Goal: Communication & Community: Answer question/provide support

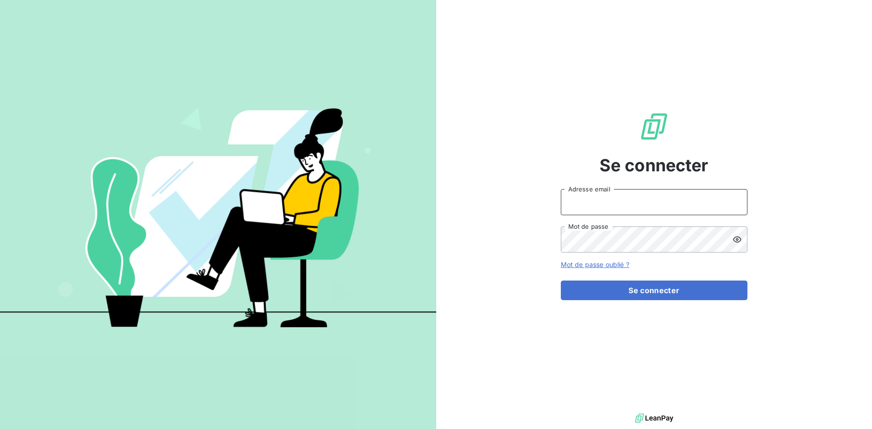
click at [606, 192] on input "Adresse email" at bounding box center [654, 202] width 187 height 26
type input "[EMAIL_ADDRESS][DOMAIN_NAME]"
click at [561, 280] on button "Se connecter" at bounding box center [654, 290] width 187 height 20
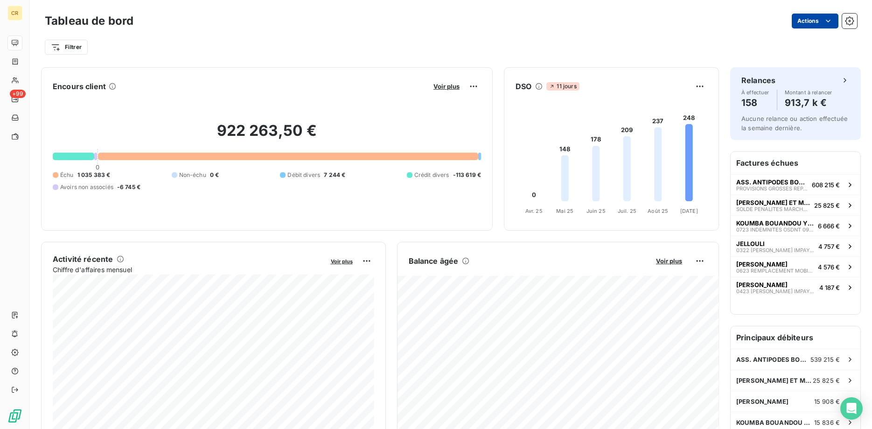
click at [830, 20] on html "CR +99 Tableau de bord Actions Filtrer Encours client Voir plus 922 263,50 € 0 …" at bounding box center [436, 214] width 872 height 429
click at [633, 35] on html "CR +99 Tableau de bord Actions Exporter le tableau de bord Filtrer Encours clie…" at bounding box center [436, 214] width 872 height 429
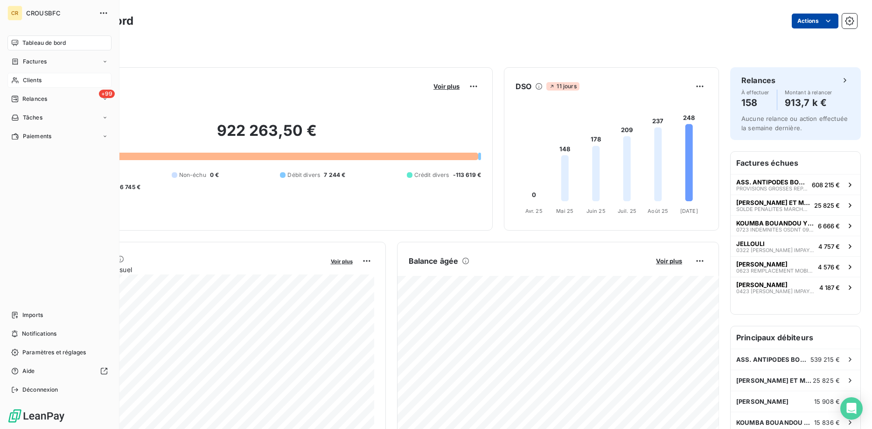
click at [16, 78] on icon at bounding box center [15, 80] width 7 height 6
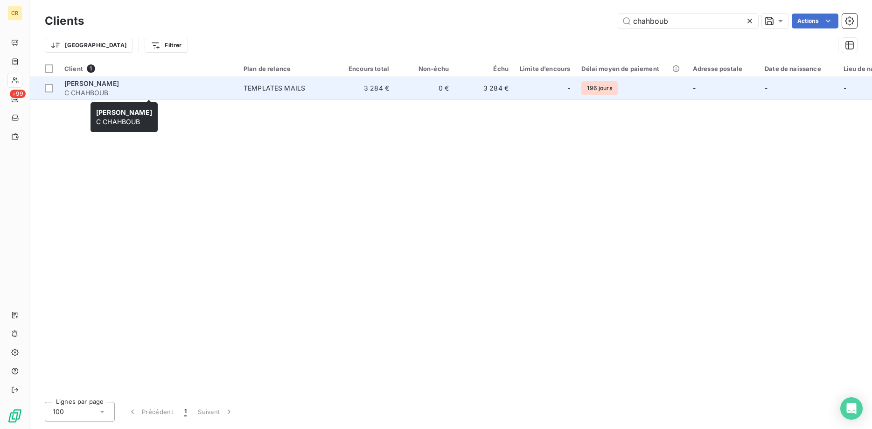
type input "chahboub"
click at [99, 88] on span "C CHAHBOUB" at bounding box center [148, 92] width 168 height 9
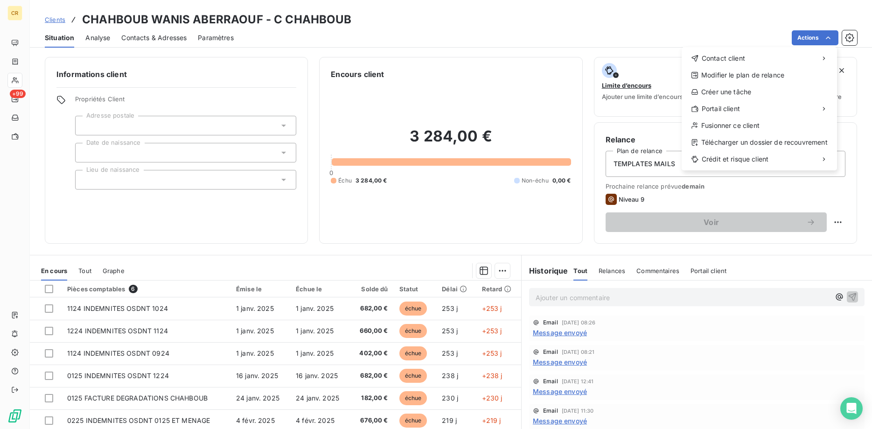
click at [830, 38] on html "CR +99 Clients CHAHBOUB WANIS ABERRAOUF - C CHAHBOUB Situation Analyse Contacts…" at bounding box center [436, 214] width 872 height 429
click at [617, 69] on div "Envoyer un email" at bounding box center [611, 62] width 125 height 15
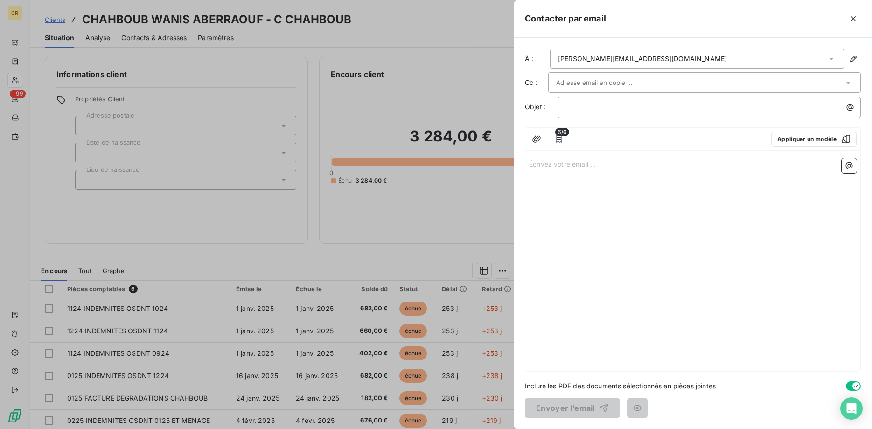
click at [625, 62] on div "[PERSON_NAME][EMAIL_ADDRESS][DOMAIN_NAME]" at bounding box center [642, 58] width 169 height 9
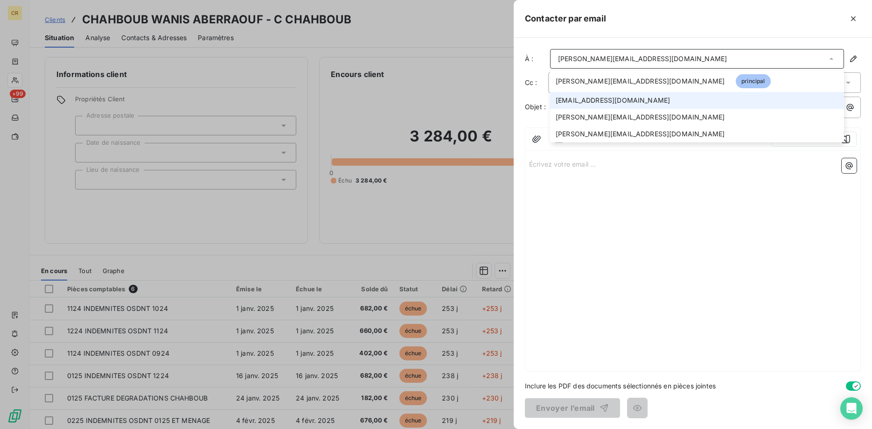
click at [612, 101] on span "[EMAIL_ADDRESS][DOMAIN_NAME]" at bounding box center [613, 100] width 114 height 9
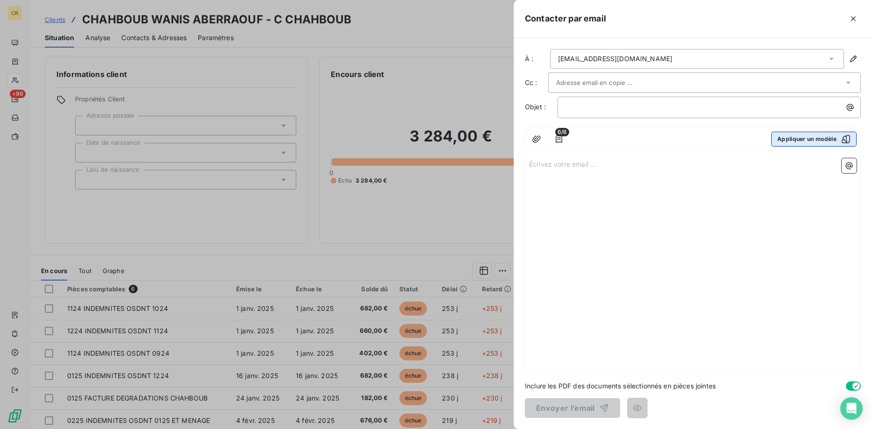
click at [820, 139] on button "Appliquer un modèle" at bounding box center [813, 139] width 85 height 15
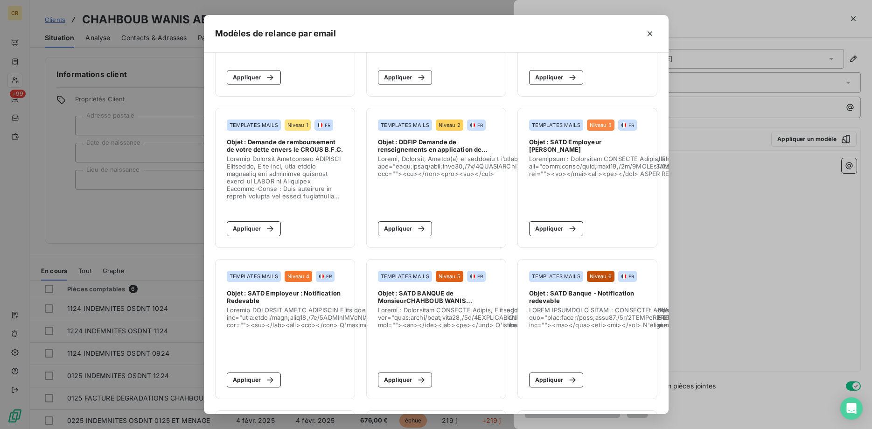
scroll to position [143, 0]
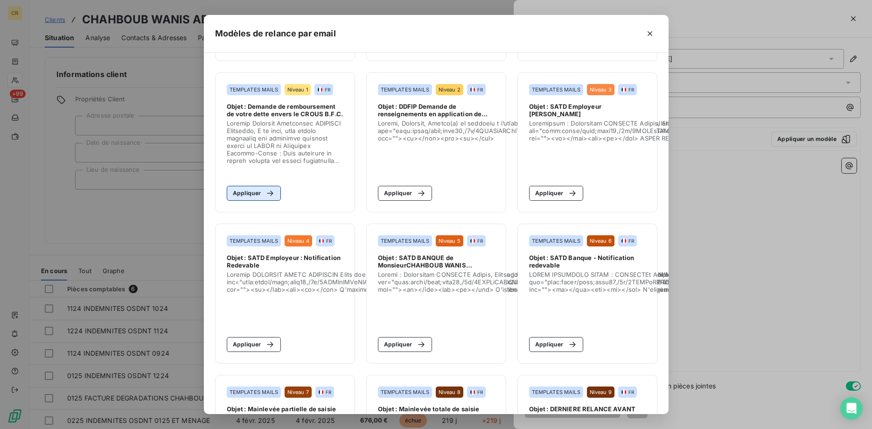
click at [251, 191] on button "Appliquer" at bounding box center [254, 193] width 55 height 15
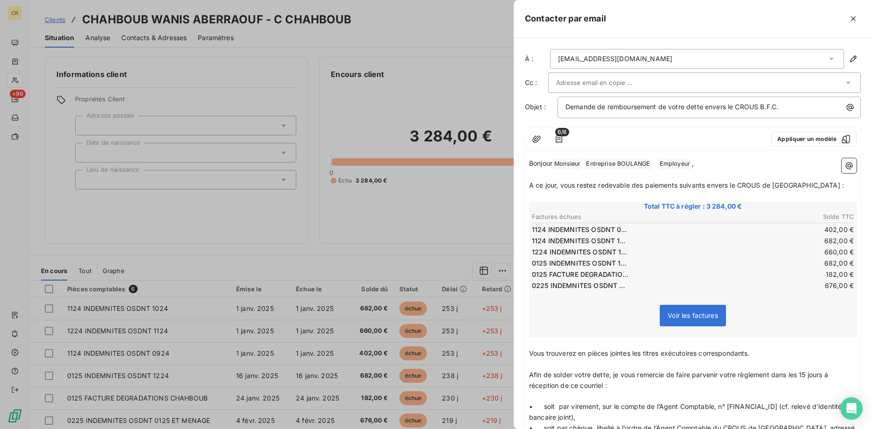
click at [6, 157] on div at bounding box center [436, 214] width 872 height 429
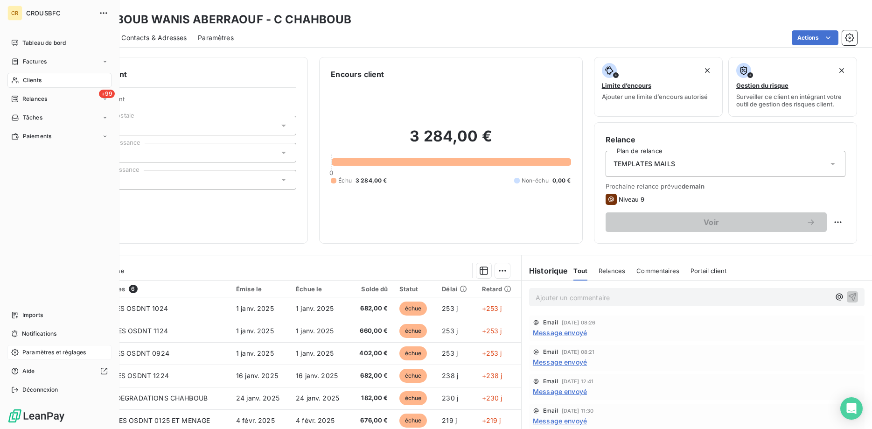
click at [33, 351] on span "Paramètres et réglages" at bounding box center [53, 352] width 63 height 8
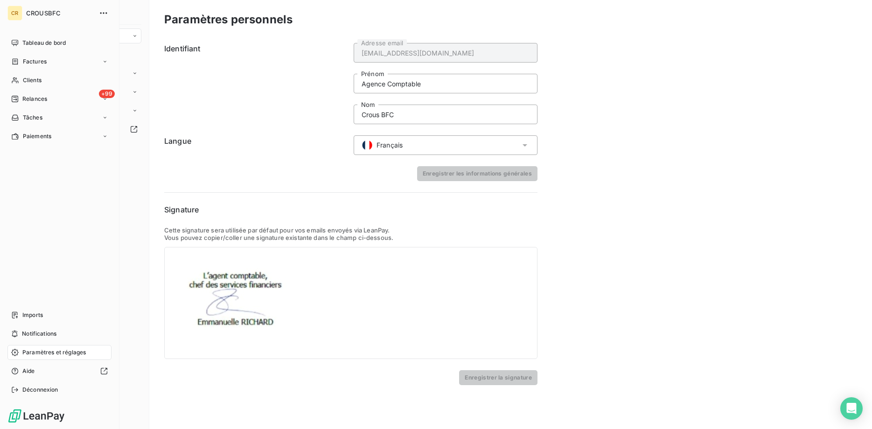
click at [45, 354] on span "Paramètres et réglages" at bounding box center [53, 352] width 63 height 8
click at [39, 44] on span "Tableau de bord" at bounding box center [43, 43] width 43 height 8
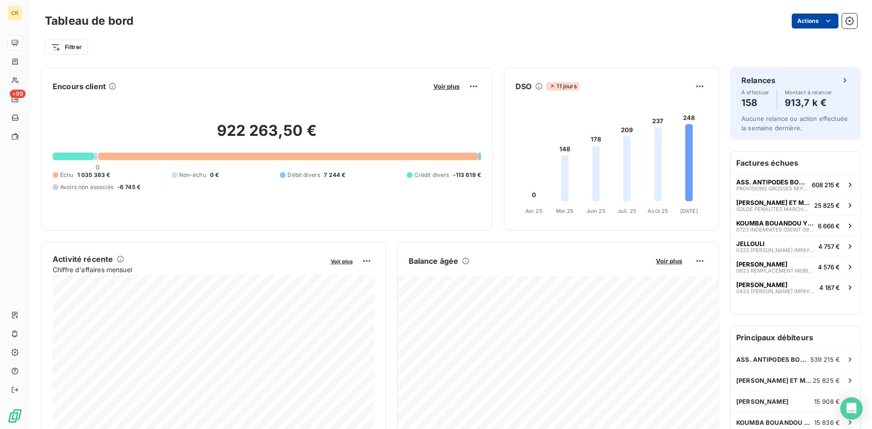
click at [830, 21] on html "CR +99 Tableau de bord Actions Filtrer Encours client Voir plus 922 263,50 € 0 …" at bounding box center [436, 214] width 872 height 429
click at [575, 56] on html "CR +99 Tableau de bord Actions Exporter le tableau de bord Filtrer Encours clie…" at bounding box center [436, 214] width 872 height 429
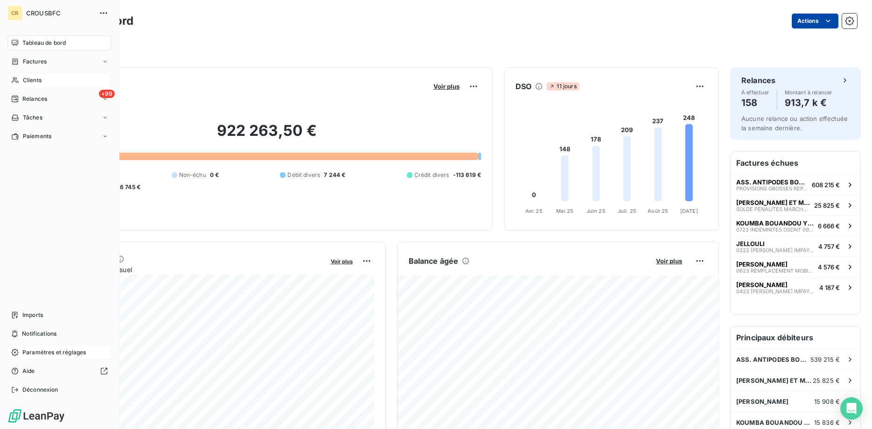
click at [13, 80] on icon at bounding box center [15, 80] width 8 height 7
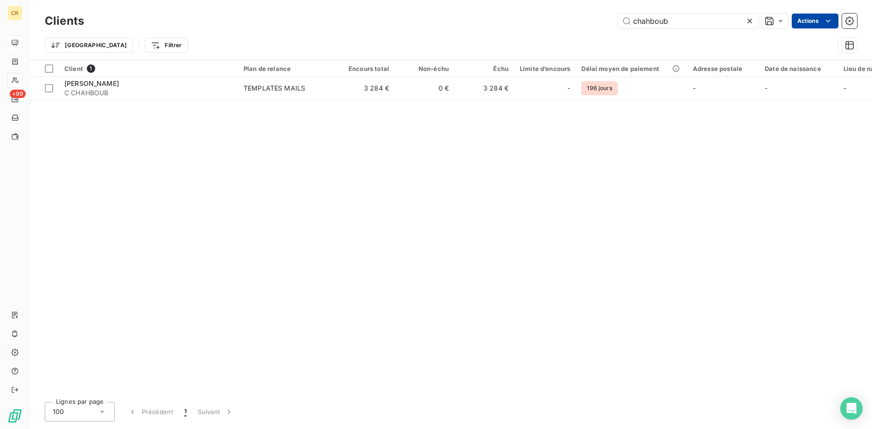
click at [827, 21] on html "CR +99 Clients chahboub Actions Trier Filtrer Client 1 Plan de relance Encours …" at bounding box center [436, 214] width 872 height 429
click at [682, 40] on html "CR +99 Clients chahboub Actions Trier Filtrer Client 1 Plan de relance Encours …" at bounding box center [436, 214] width 872 height 429
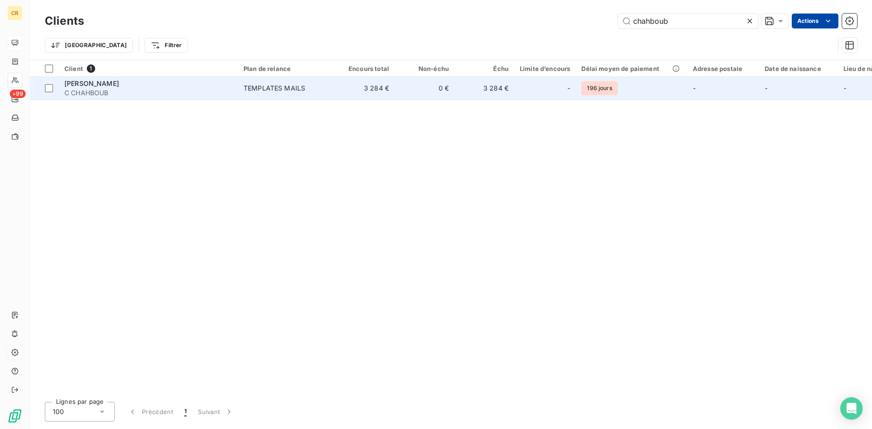
click at [110, 93] on span "C CHAHBOUB" at bounding box center [148, 92] width 168 height 9
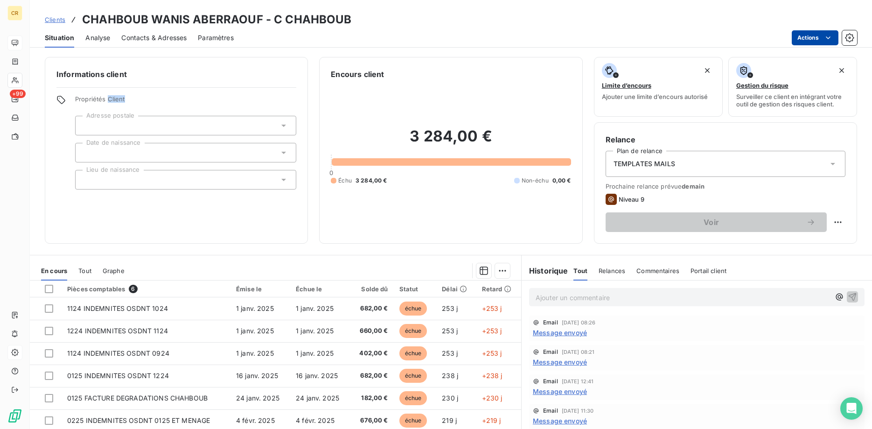
click at [829, 36] on html "CR +99 Clients CHAHBOUB WANIS ABERRAOUF - C CHAHBOUB Situation Analyse Contacts…" at bounding box center [436, 214] width 872 height 429
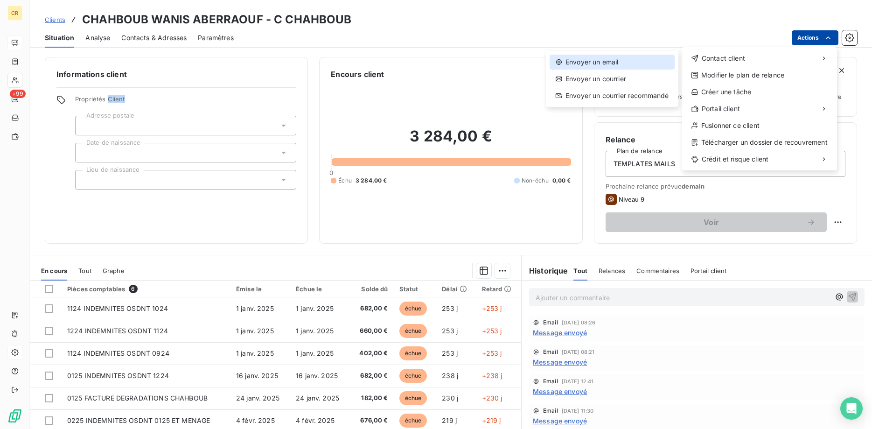
click at [608, 66] on div "Envoyer un email" at bounding box center [611, 62] width 125 height 15
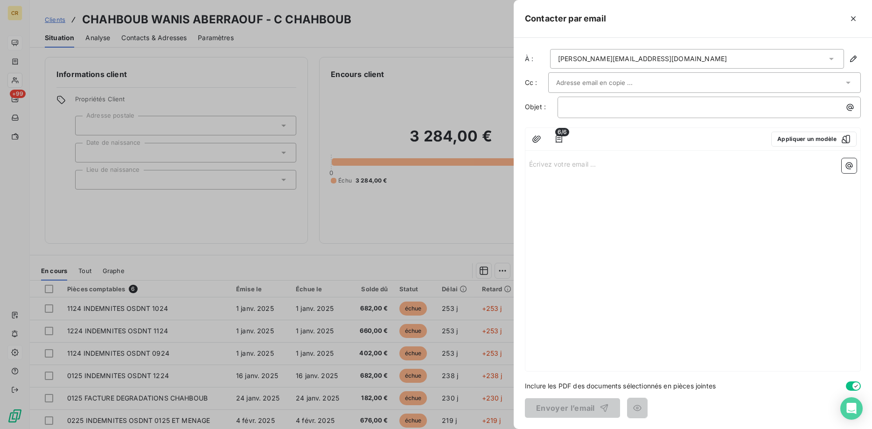
click at [619, 56] on div "[PERSON_NAME][EMAIL_ADDRESS][DOMAIN_NAME]" at bounding box center [642, 58] width 169 height 9
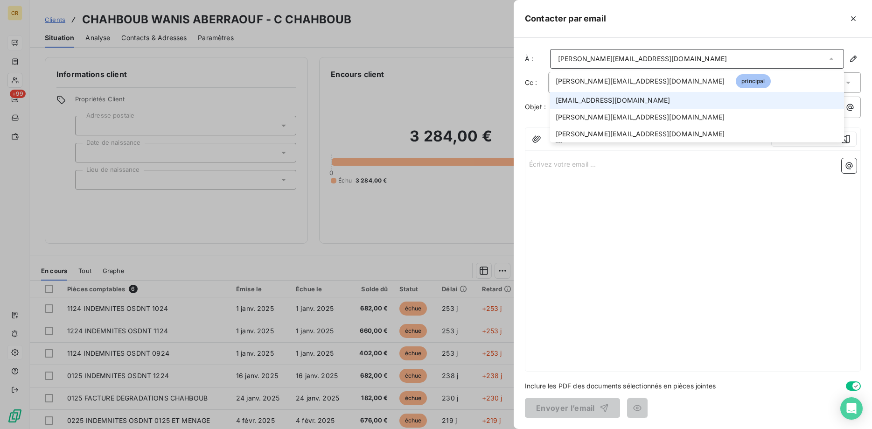
click at [607, 102] on span "[EMAIL_ADDRESS][DOMAIN_NAME]" at bounding box center [613, 100] width 114 height 9
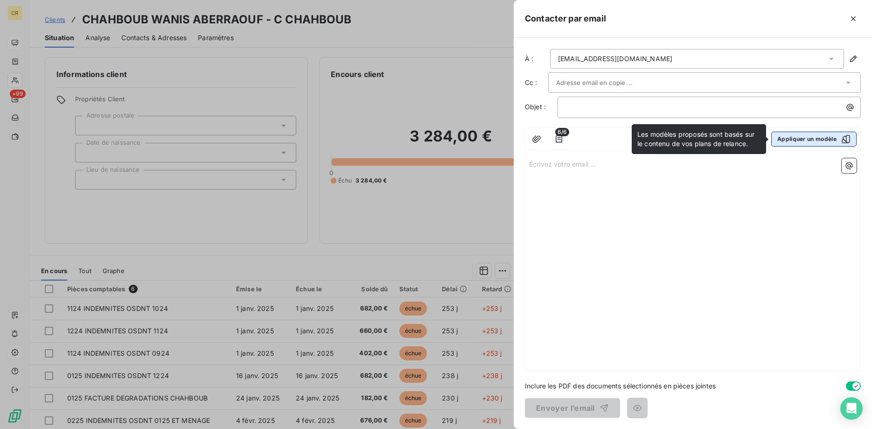
click at [786, 136] on button "Appliquer un modèle" at bounding box center [813, 139] width 85 height 15
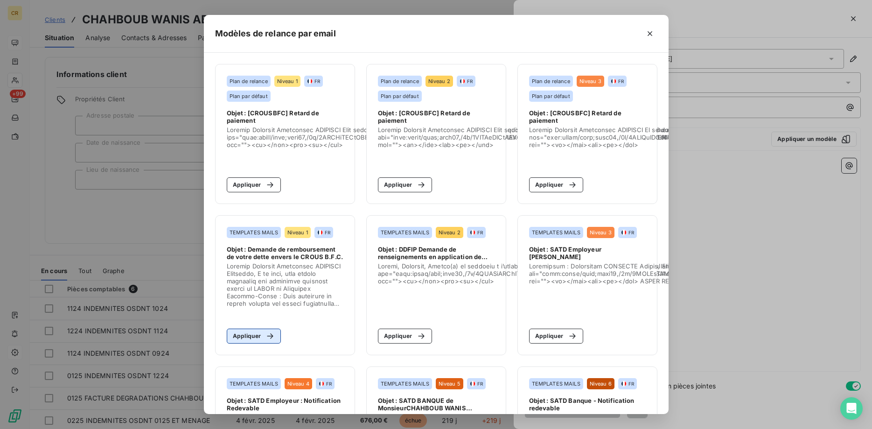
click at [254, 338] on button "Appliquer" at bounding box center [254, 335] width 55 height 15
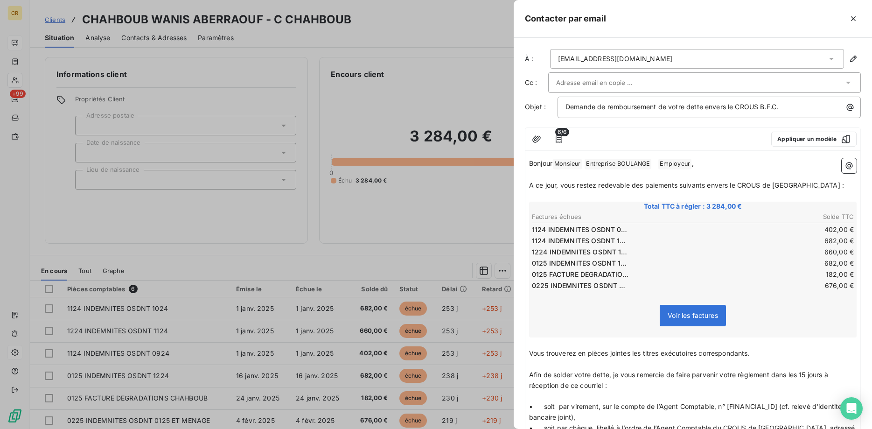
click at [661, 57] on div "[EMAIL_ADDRESS][DOMAIN_NAME]" at bounding box center [697, 59] width 294 height 20
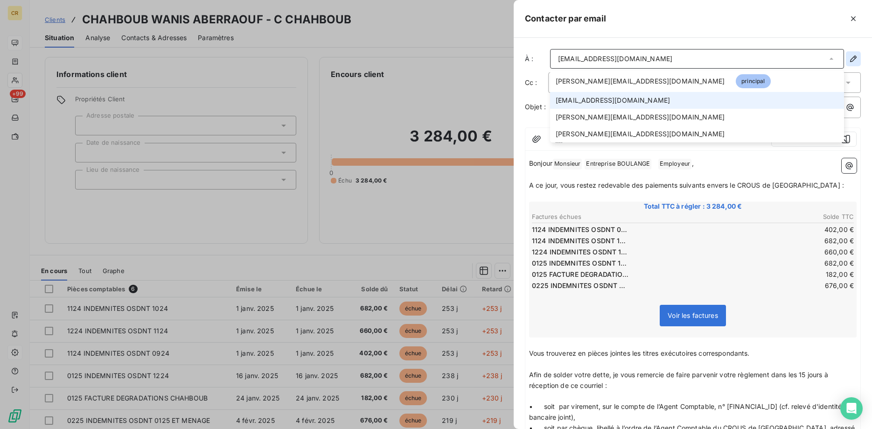
click at [855, 57] on icon "button" at bounding box center [853, 59] width 7 height 7
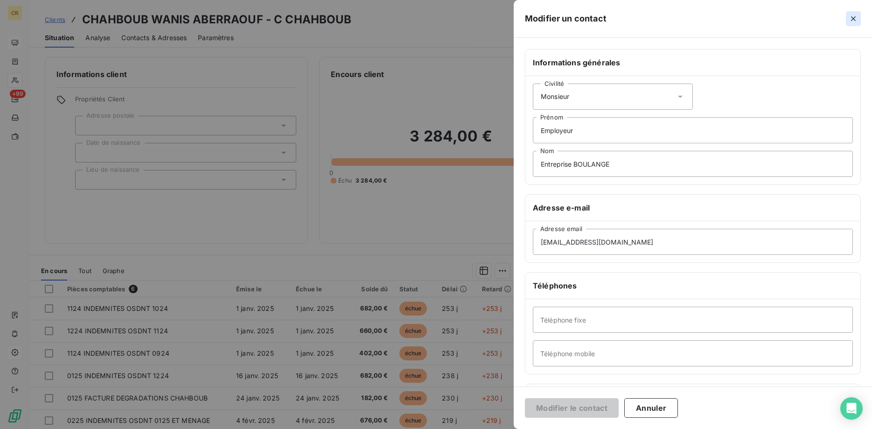
click at [854, 18] on icon "button" at bounding box center [853, 18] width 5 height 5
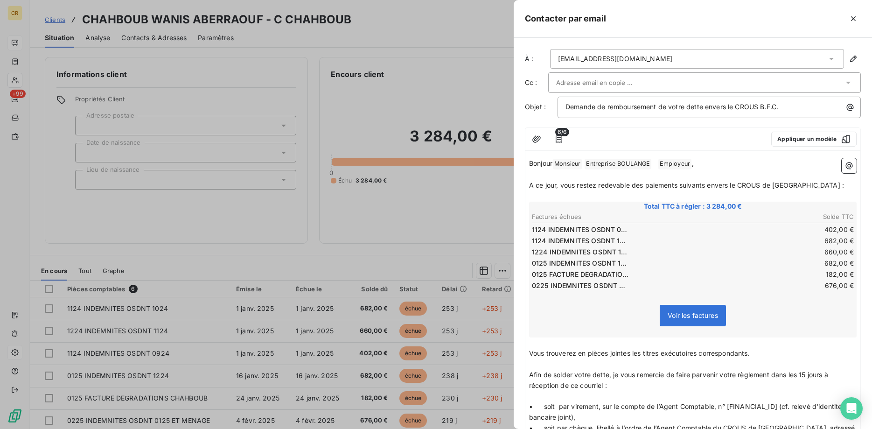
click at [651, 64] on div "[EMAIL_ADDRESS][DOMAIN_NAME]" at bounding box center [697, 59] width 294 height 20
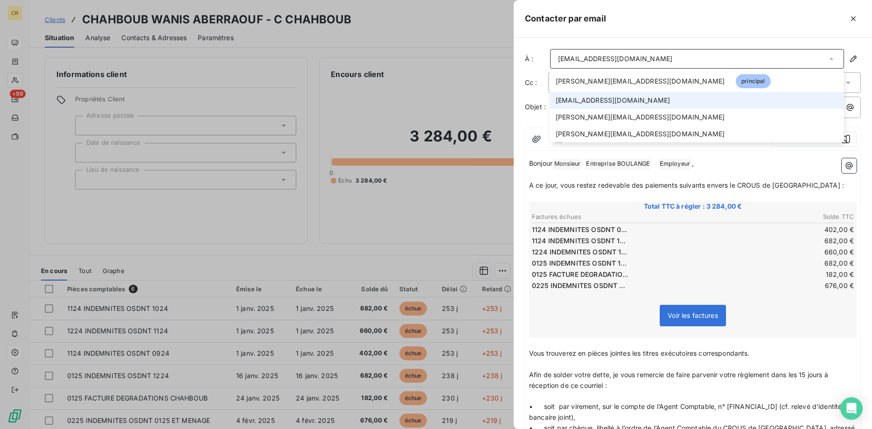
click at [617, 100] on span "[EMAIL_ADDRESS][DOMAIN_NAME]" at bounding box center [613, 100] width 114 height 9
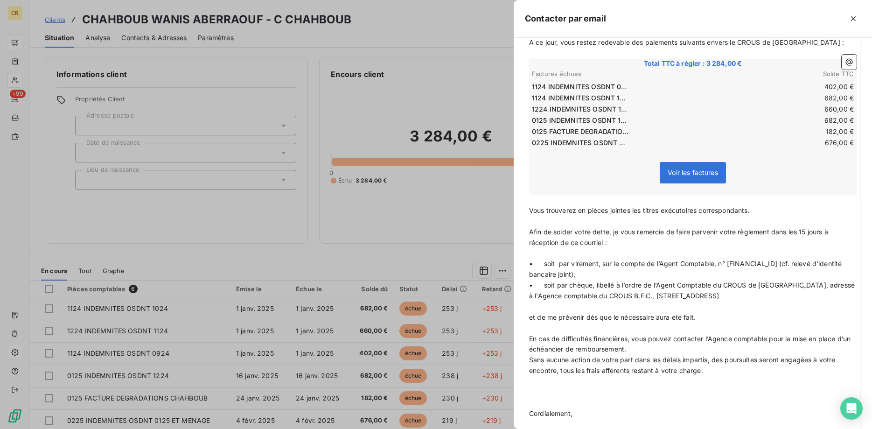
scroll to position [301, 0]
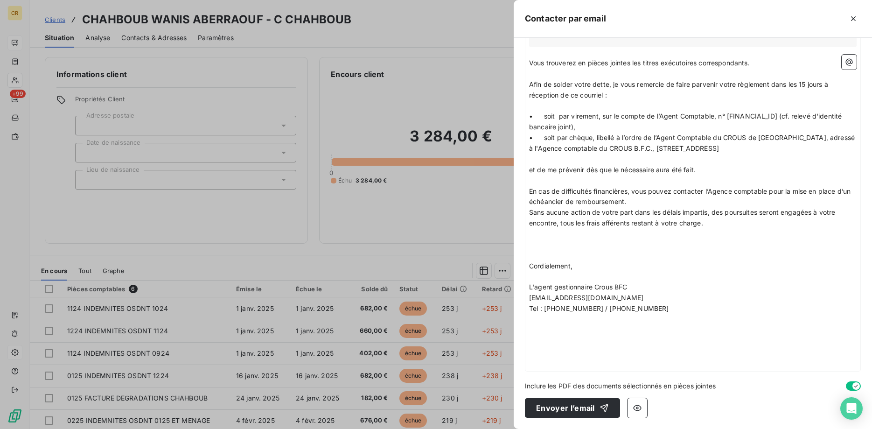
click at [630, 353] on p "﻿" at bounding box center [692, 351] width 327 height 11
click at [851, 63] on icon "button" at bounding box center [848, 61] width 9 height 9
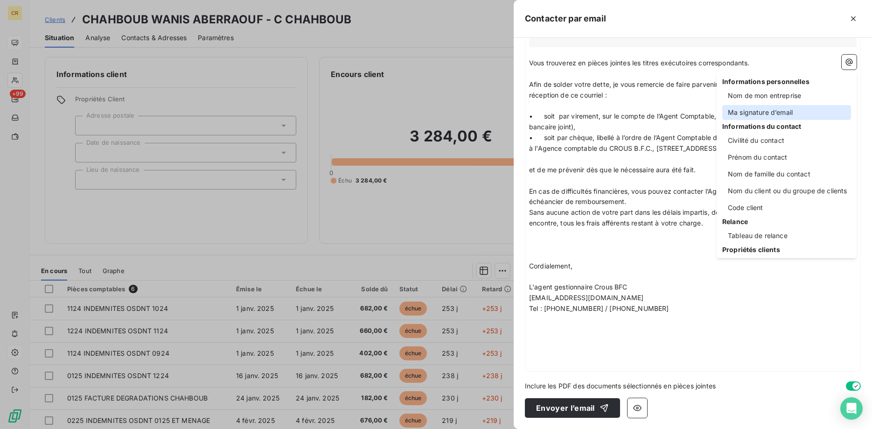
click at [774, 109] on div "Ma signature d’email" at bounding box center [786, 112] width 129 height 15
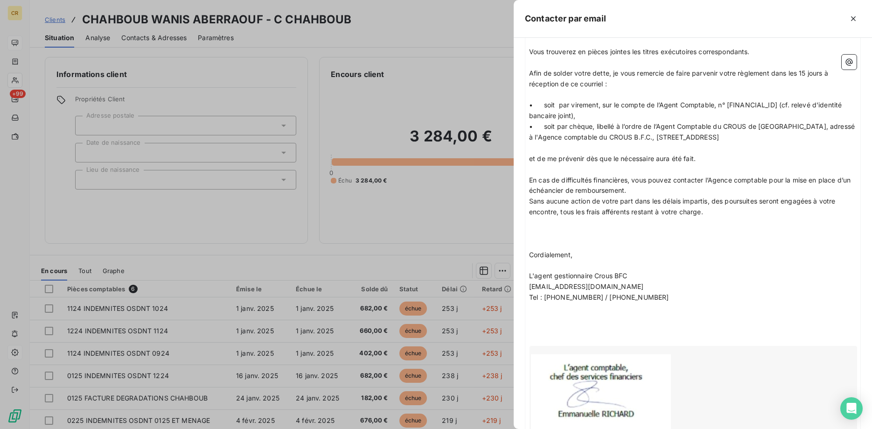
scroll to position [430, 0]
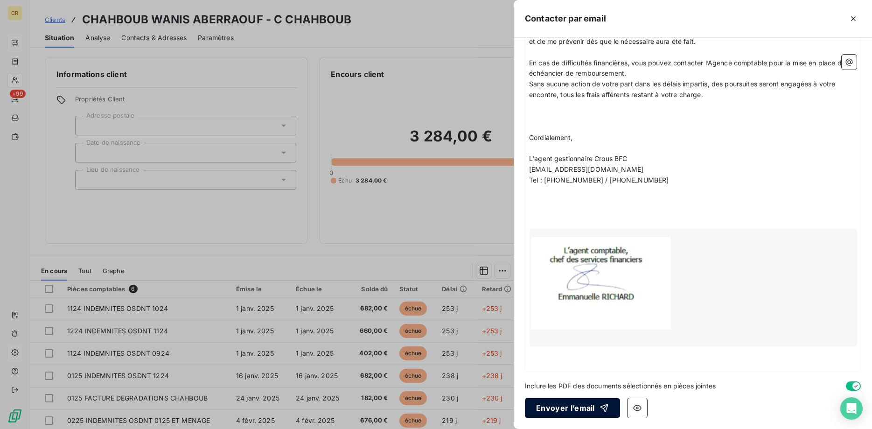
click at [576, 410] on button "Envoyer l’email" at bounding box center [572, 408] width 95 height 20
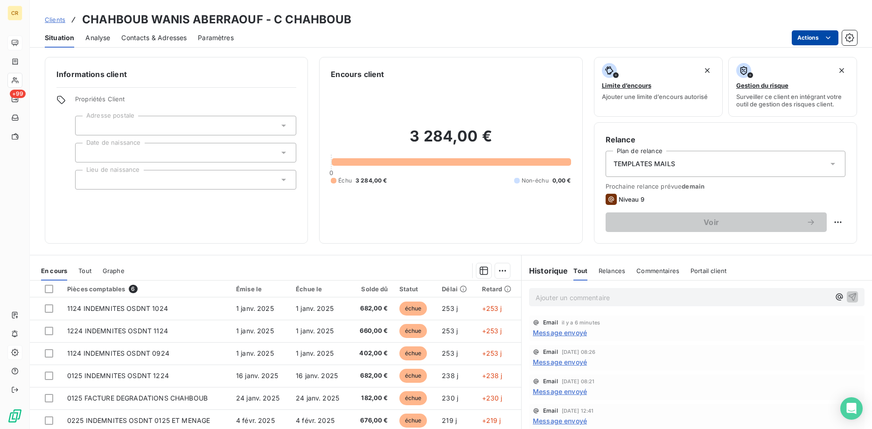
click at [827, 37] on html "CR +99 Clients CHAHBOUB WANIS ABERRAOUF - C CHAHBOUB Situation Analyse Contacts…" at bounding box center [436, 214] width 872 height 429
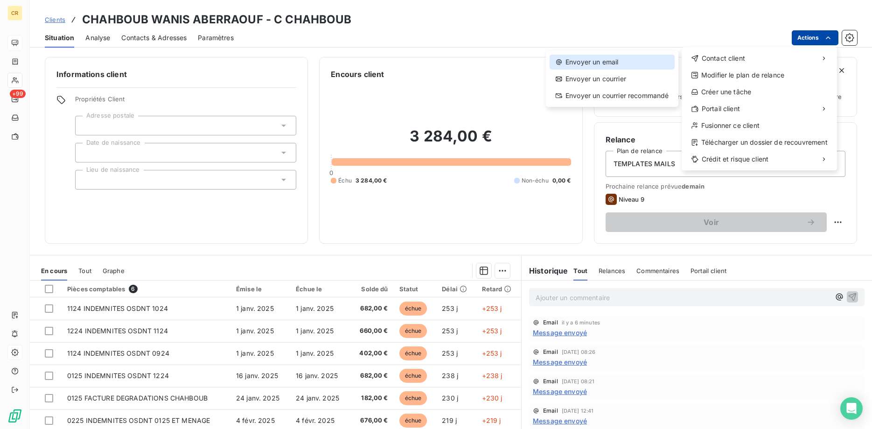
click at [626, 59] on div "Envoyer un email" at bounding box center [611, 62] width 125 height 15
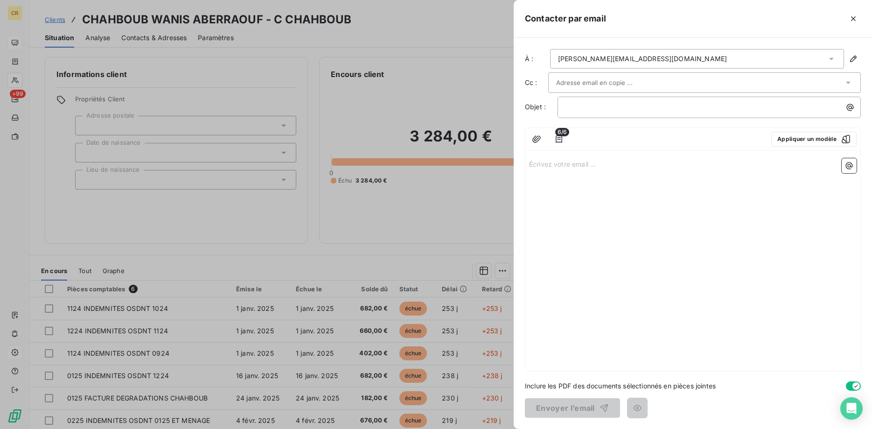
click at [818, 54] on div "[PERSON_NAME][EMAIL_ADDRESS][DOMAIN_NAME]" at bounding box center [697, 59] width 294 height 20
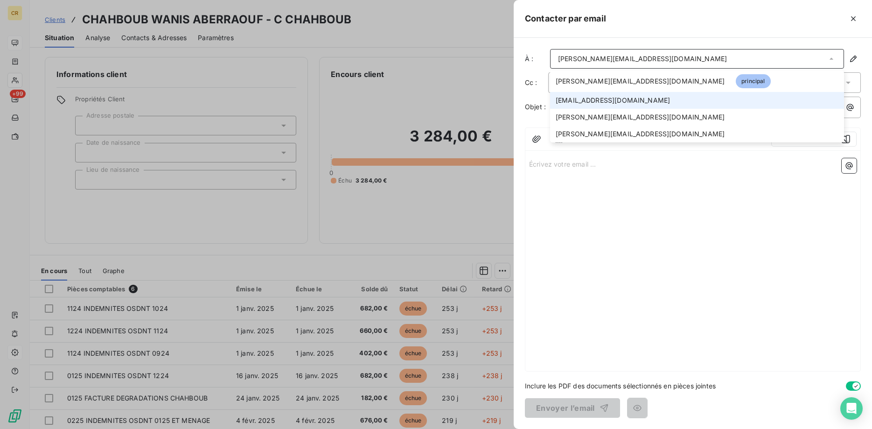
click at [633, 97] on span "[EMAIL_ADDRESS][DOMAIN_NAME]" at bounding box center [613, 100] width 114 height 9
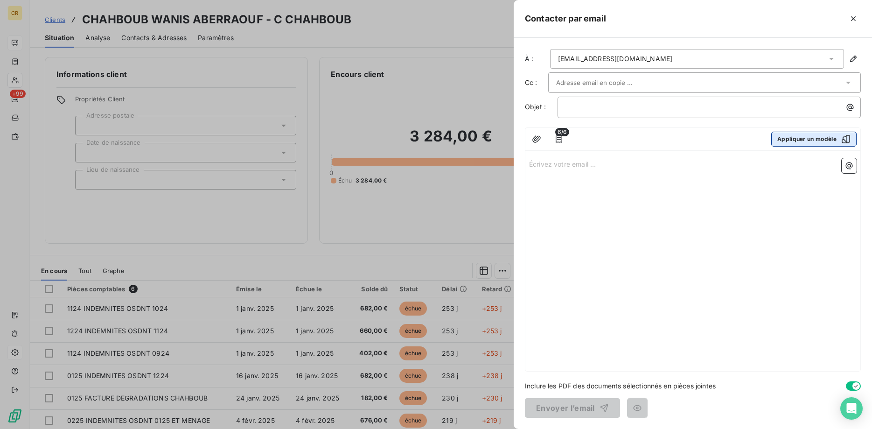
click at [804, 139] on button "Appliquer un modèle" at bounding box center [813, 139] width 85 height 15
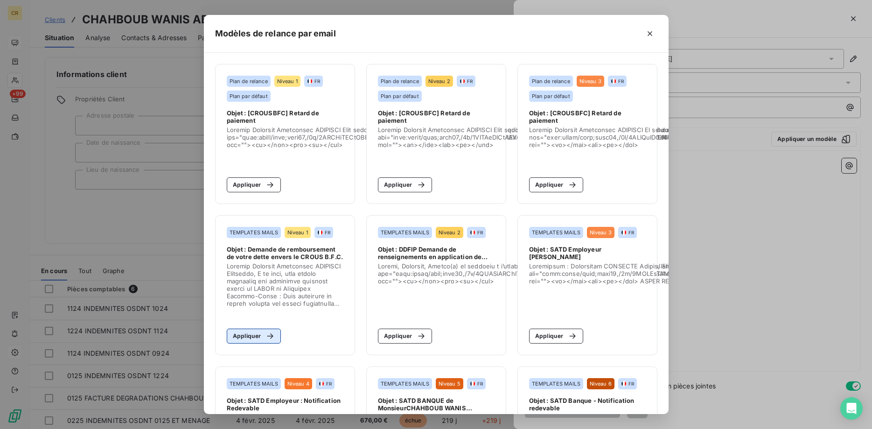
click at [248, 338] on button "Appliquer" at bounding box center [254, 335] width 55 height 15
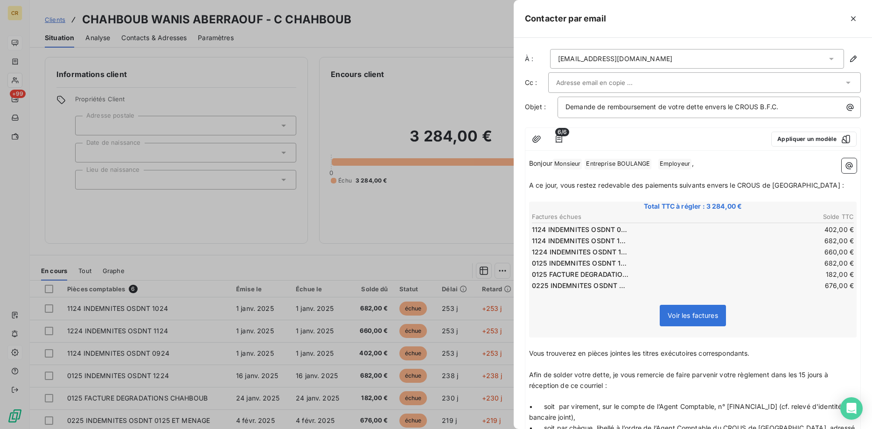
scroll to position [301, 0]
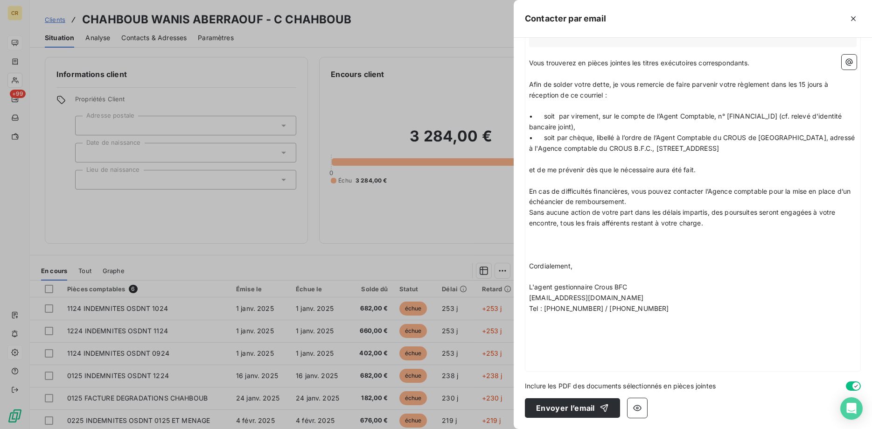
click at [605, 345] on p "﻿" at bounding box center [692, 340] width 327 height 11
click at [847, 67] on button "button" at bounding box center [849, 62] width 15 height 15
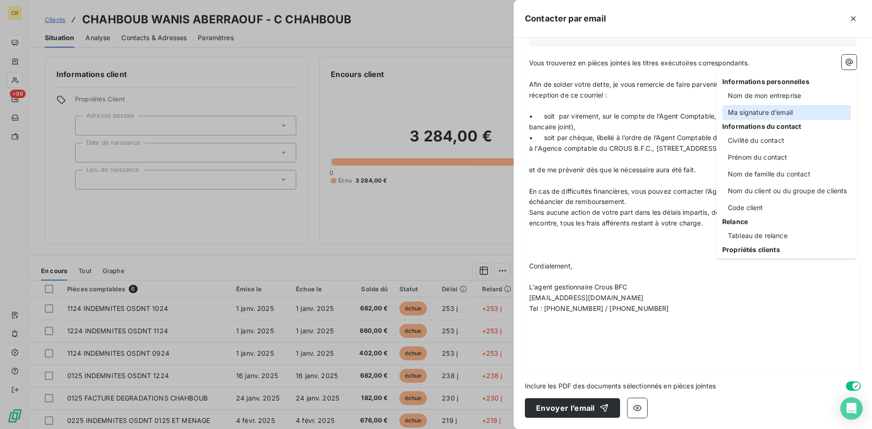
click at [777, 114] on div "Ma signature d’email" at bounding box center [786, 112] width 129 height 15
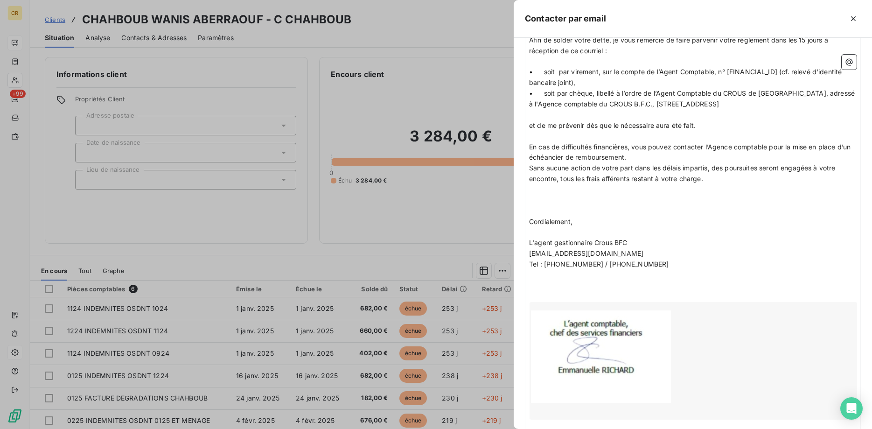
scroll to position [430, 0]
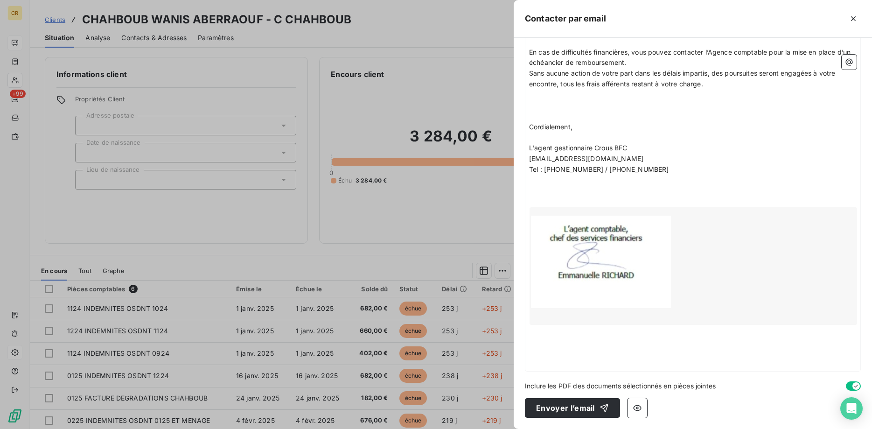
click at [564, 111] on p "﻿" at bounding box center [692, 105] width 327 height 11
click at [848, 61] on icon "button" at bounding box center [849, 62] width 7 height 7
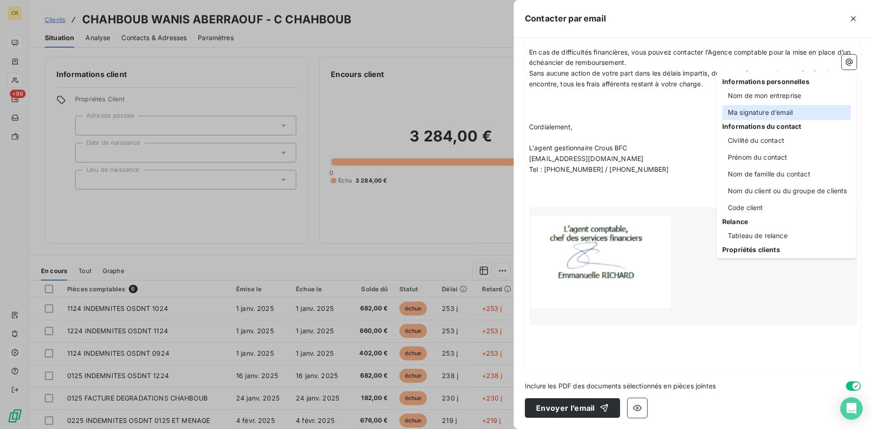
click at [774, 115] on div "Ma signature d’email" at bounding box center [786, 112] width 129 height 15
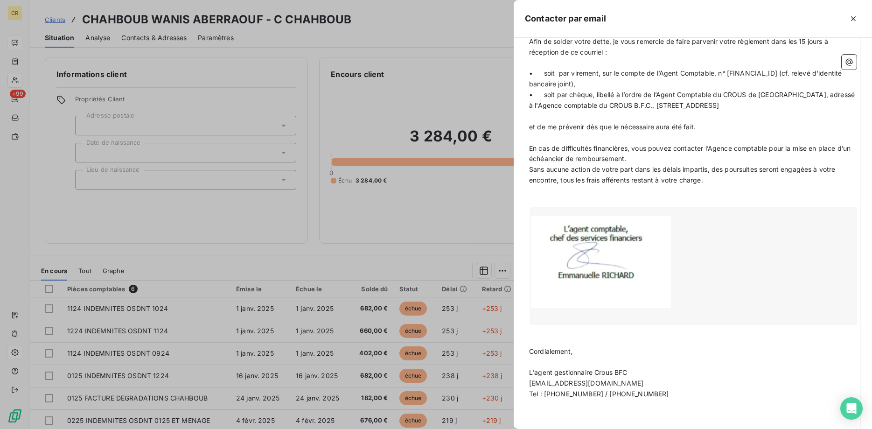
scroll to position [568, 0]
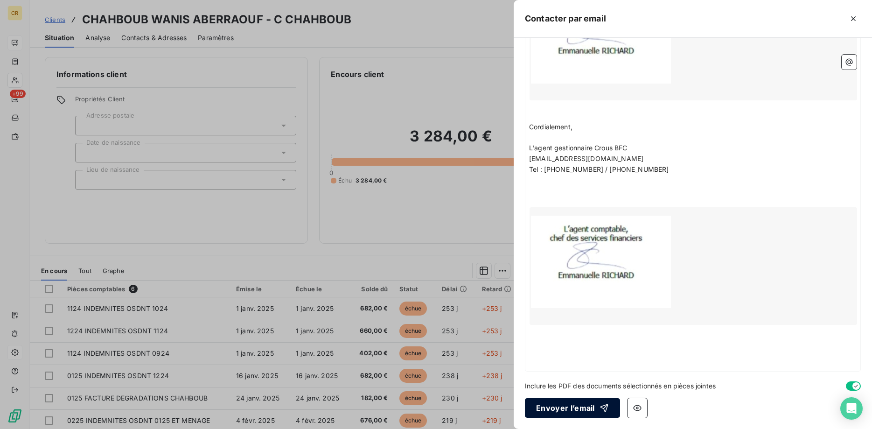
click at [574, 409] on button "Envoyer l’email" at bounding box center [572, 408] width 95 height 20
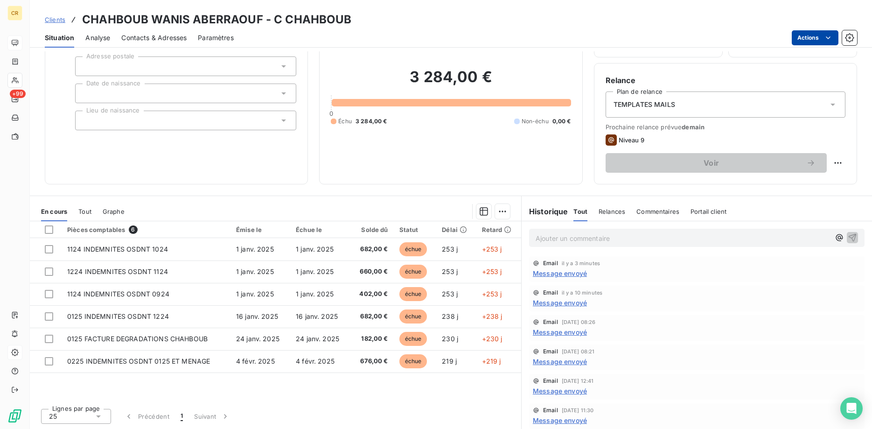
scroll to position [0, 0]
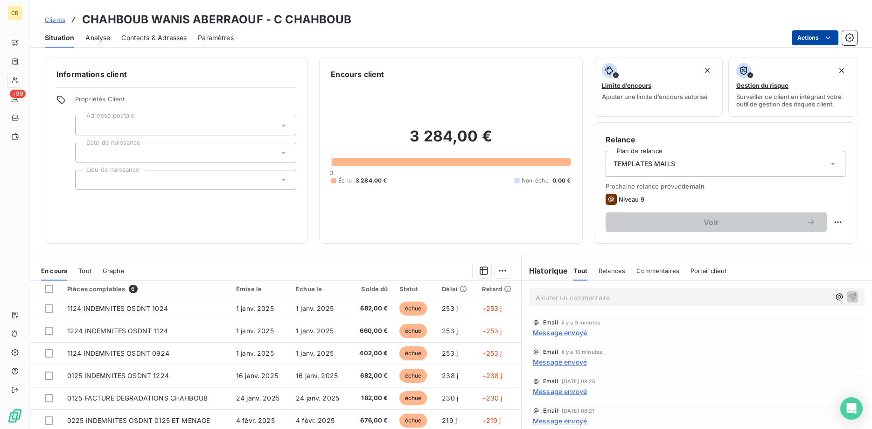
click at [829, 38] on html "CR +99 Clients CHAHBOUB WANIS ABERRAOUF - C CHAHBOUB Situation Analyse Contacts…" at bounding box center [436, 214] width 872 height 429
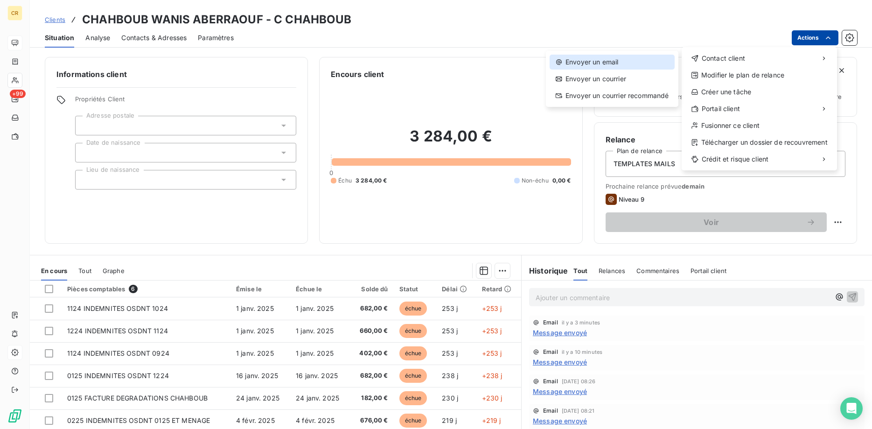
click at [619, 67] on div "Envoyer un email" at bounding box center [611, 62] width 125 height 15
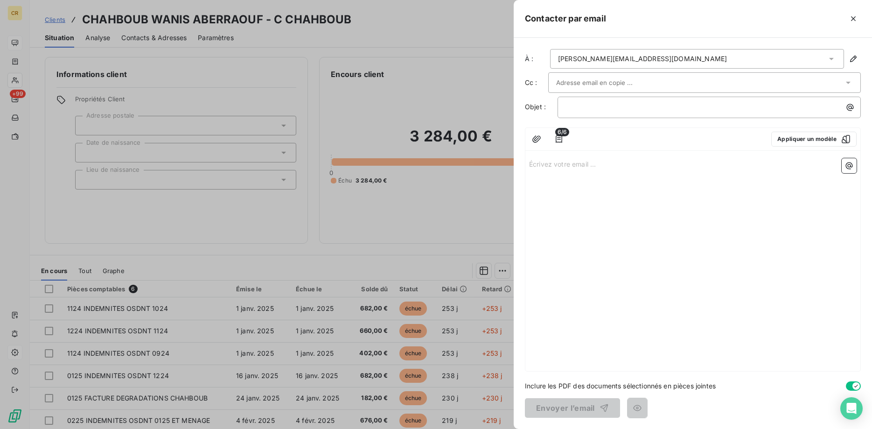
click at [619, 67] on div "[PERSON_NAME][EMAIL_ADDRESS][DOMAIN_NAME]" at bounding box center [697, 59] width 294 height 20
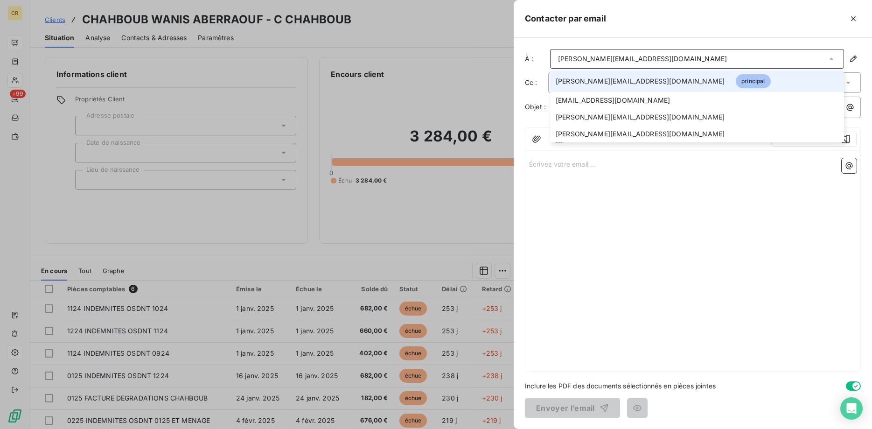
click at [618, 81] on span "[PERSON_NAME][EMAIL_ADDRESS][DOMAIN_NAME]" at bounding box center [640, 81] width 169 height 9
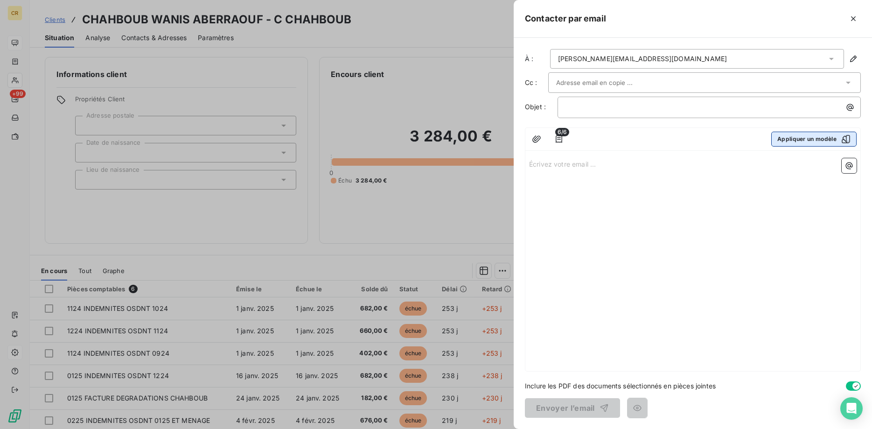
click at [799, 146] on button "Appliquer un modèle" at bounding box center [813, 139] width 85 height 15
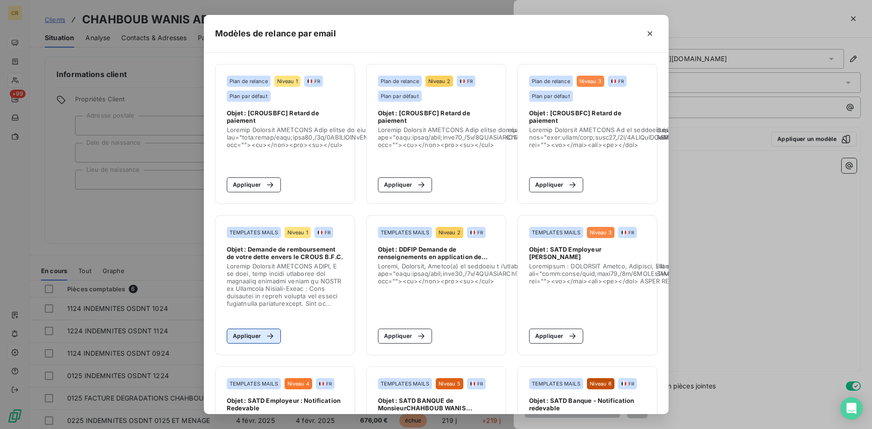
click at [262, 337] on div "button" at bounding box center [268, 335] width 14 height 9
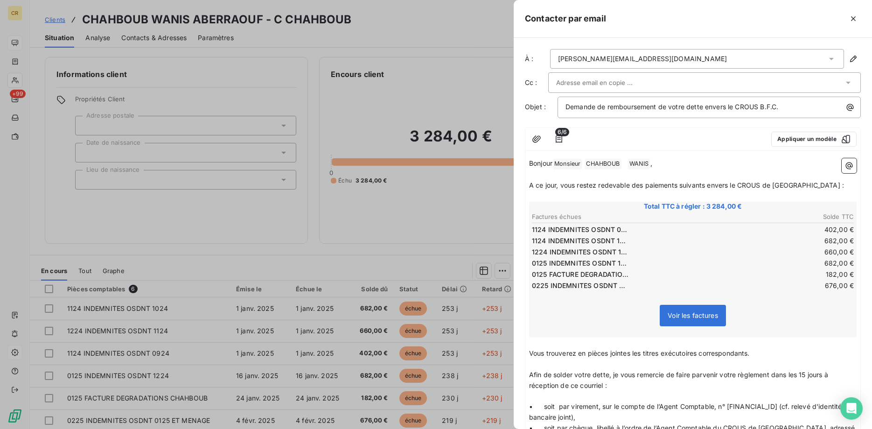
scroll to position [301, 0]
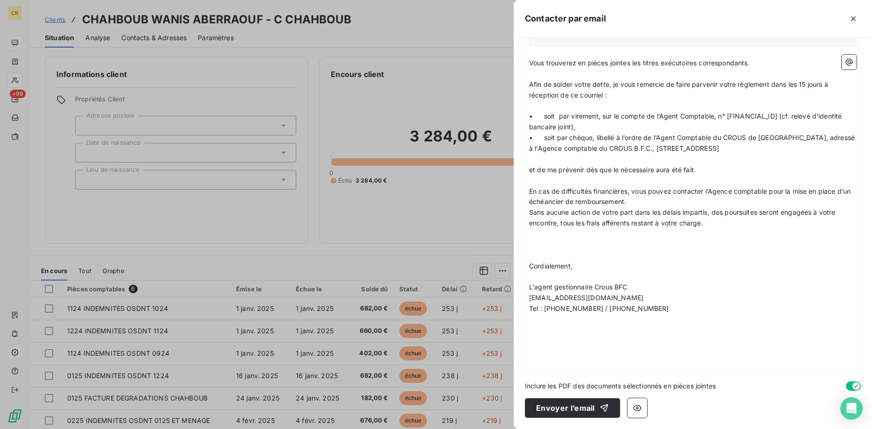
click at [589, 347] on p "﻿" at bounding box center [692, 351] width 327 height 11
click at [848, 65] on icon "button" at bounding box center [849, 62] width 7 height 7
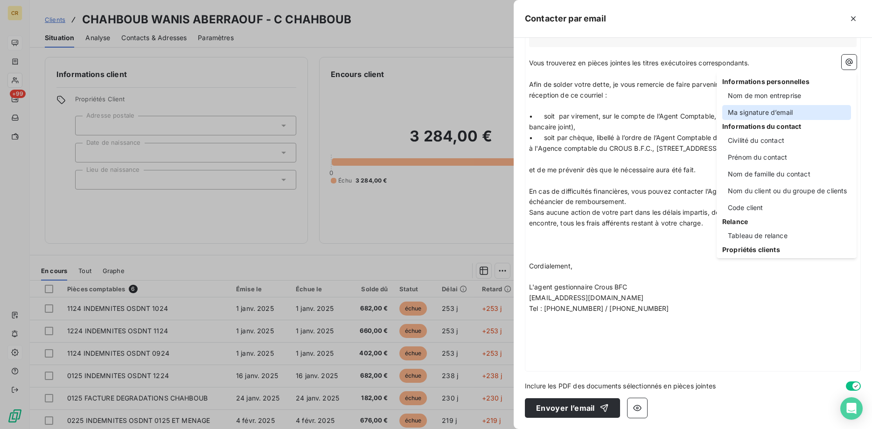
click at [793, 112] on div "Ma signature d’email" at bounding box center [786, 112] width 129 height 15
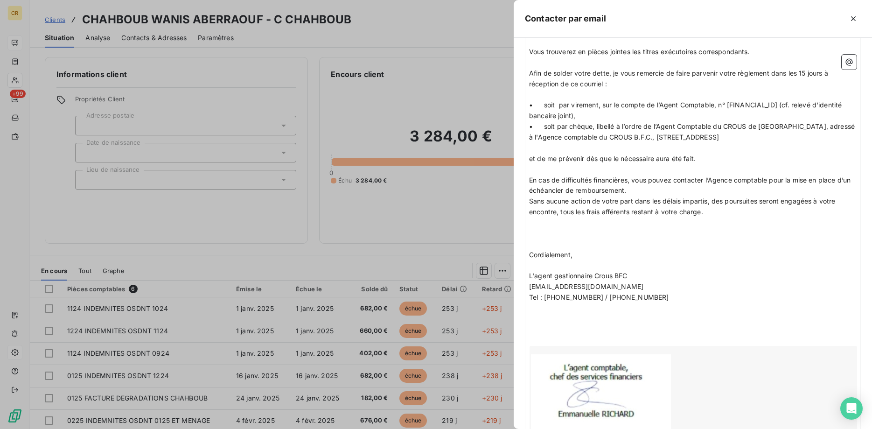
scroll to position [430, 0]
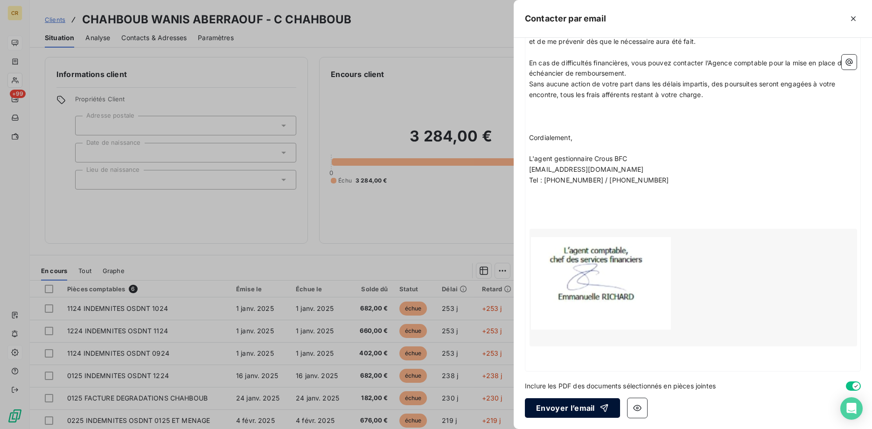
click at [572, 408] on button "Envoyer l’email" at bounding box center [572, 408] width 95 height 20
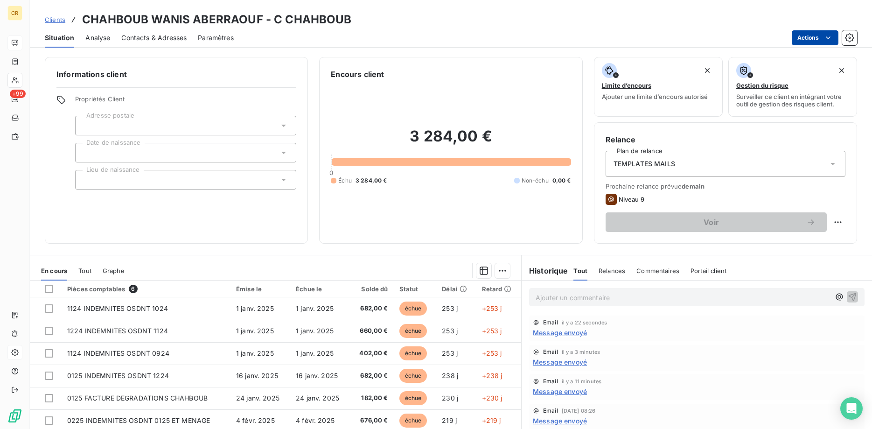
click at [828, 37] on html "CR +99 Clients CHAHBOUB WANIS ABERRAOUF - C CHAHBOUB Situation Analyse Contacts…" at bounding box center [436, 214] width 872 height 429
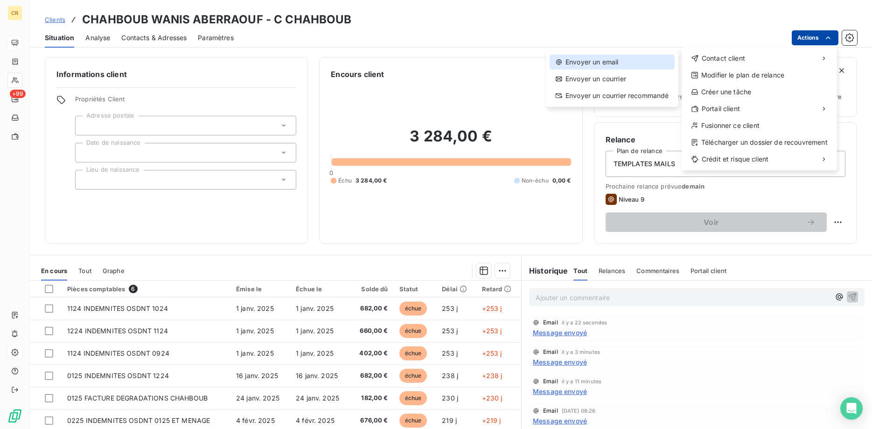
click at [621, 68] on div "Envoyer un email" at bounding box center [611, 62] width 125 height 15
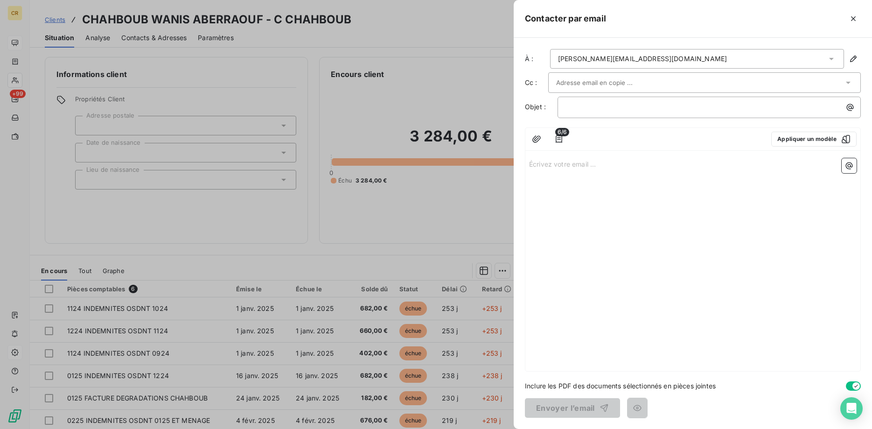
click at [627, 62] on div "[PERSON_NAME][EMAIL_ADDRESS][DOMAIN_NAME]" at bounding box center [642, 58] width 169 height 9
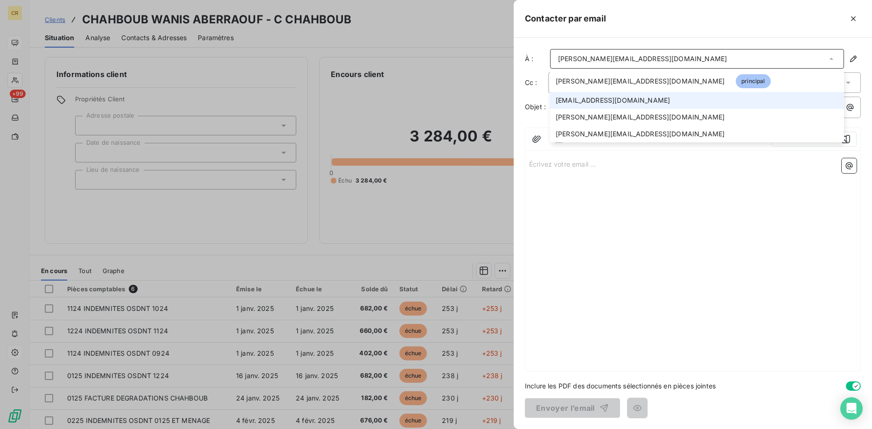
click at [612, 99] on span "[EMAIL_ADDRESS][DOMAIN_NAME]" at bounding box center [613, 100] width 114 height 9
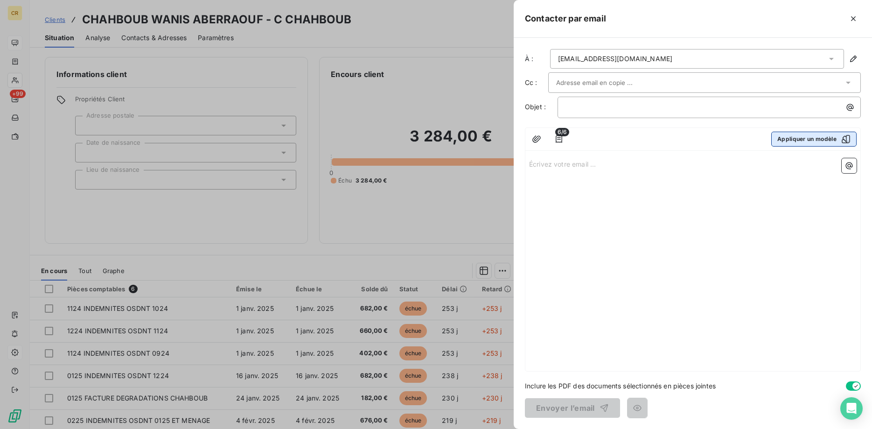
click at [793, 139] on button "Appliquer un modèle" at bounding box center [813, 139] width 85 height 15
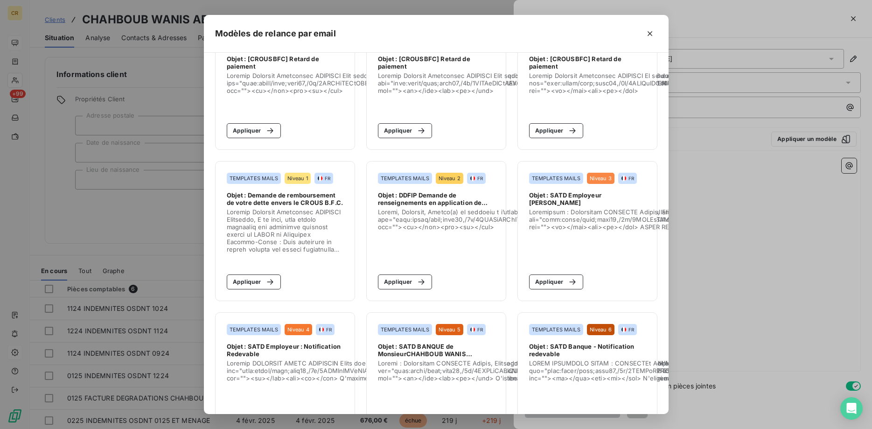
scroll to position [143, 0]
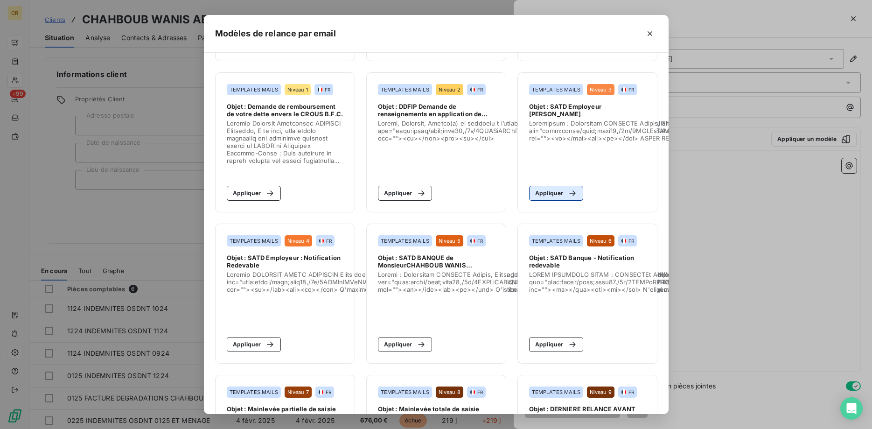
click at [547, 196] on button "Appliquer" at bounding box center [556, 193] width 55 height 15
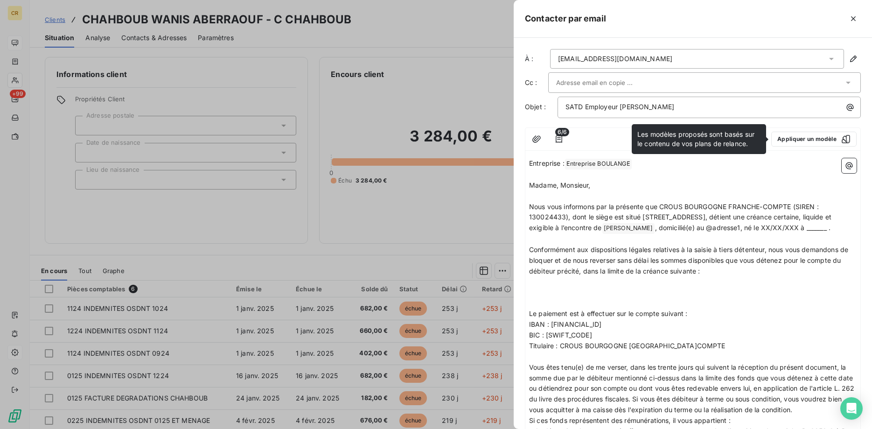
click at [673, 199] on p "﻿" at bounding box center [692, 196] width 327 height 11
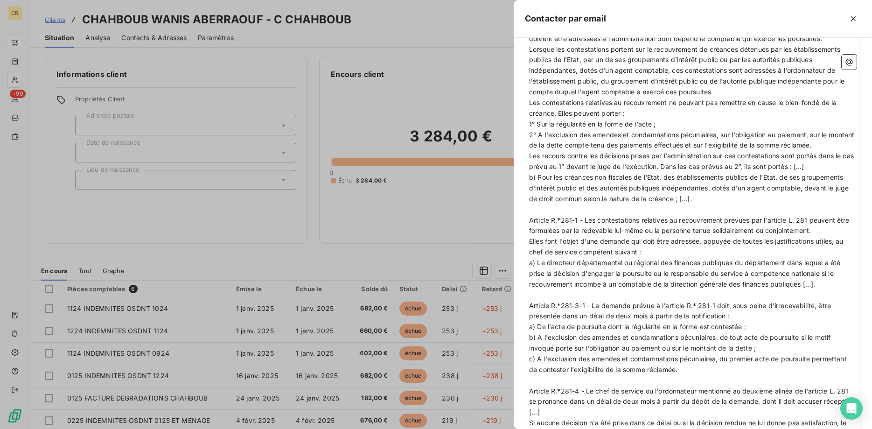
scroll to position [1244, 0]
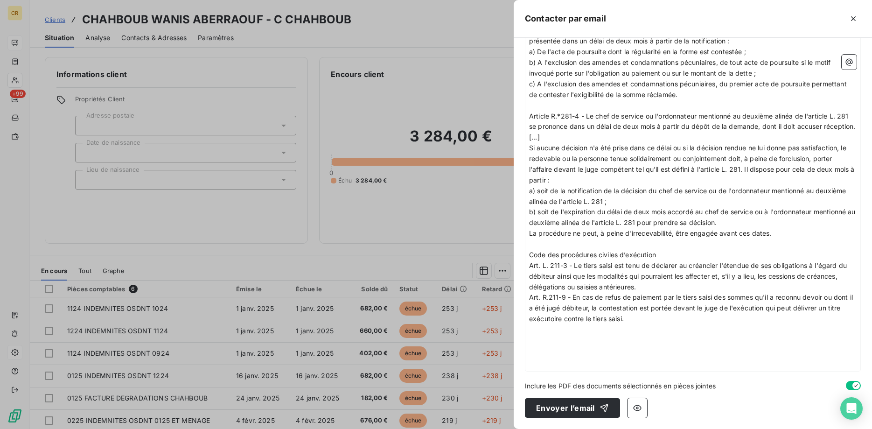
drag, startPoint x: 577, startPoint y: 408, endPoint x: 685, endPoint y: 333, distance: 131.7
click at [685, 333] on div "À : [EMAIL_ADDRESS][DOMAIN_NAME] Cc : Objet : SATD Employeur [PERSON_NAME] ABER…" at bounding box center [693, 233] width 358 height 391
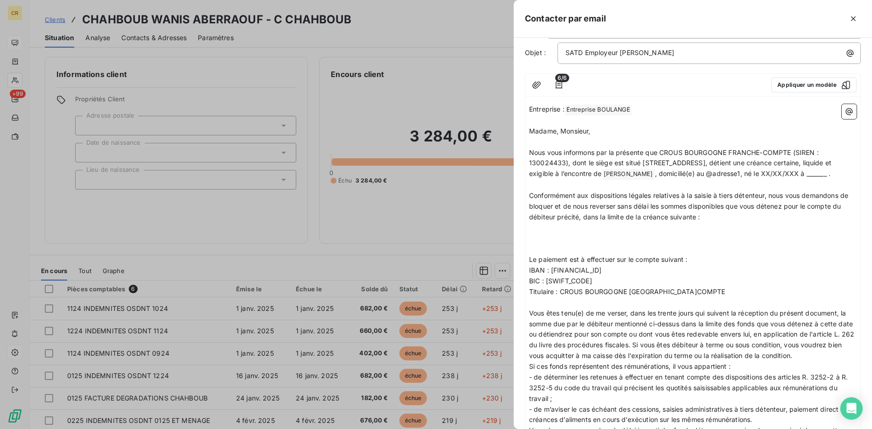
scroll to position [0, 0]
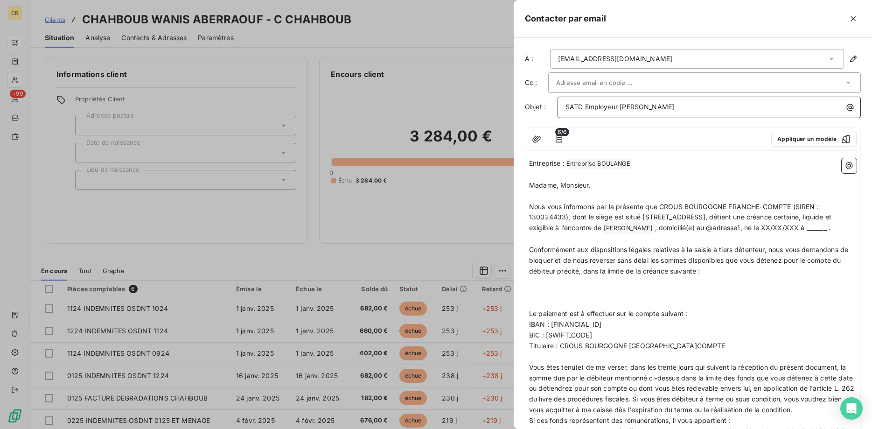
click at [564, 110] on div "SATD Employeur [PERSON_NAME]" at bounding box center [709, 106] width 297 height 13
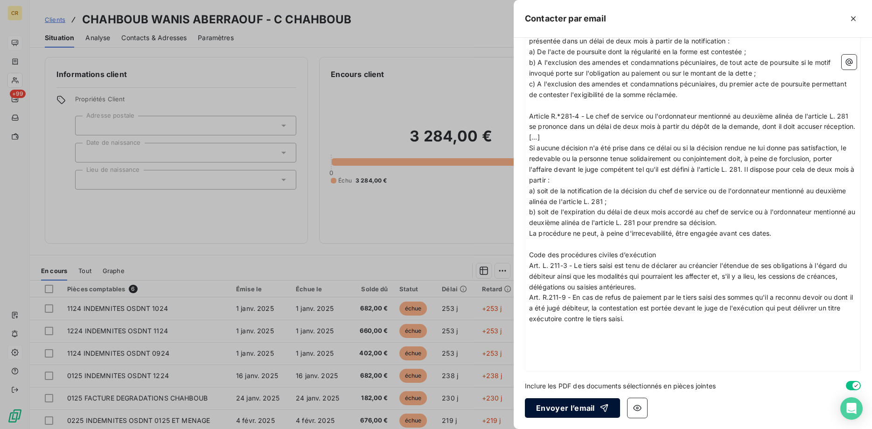
scroll to position [1244, 0]
click at [579, 410] on button "Envoyer l’email" at bounding box center [572, 408] width 95 height 20
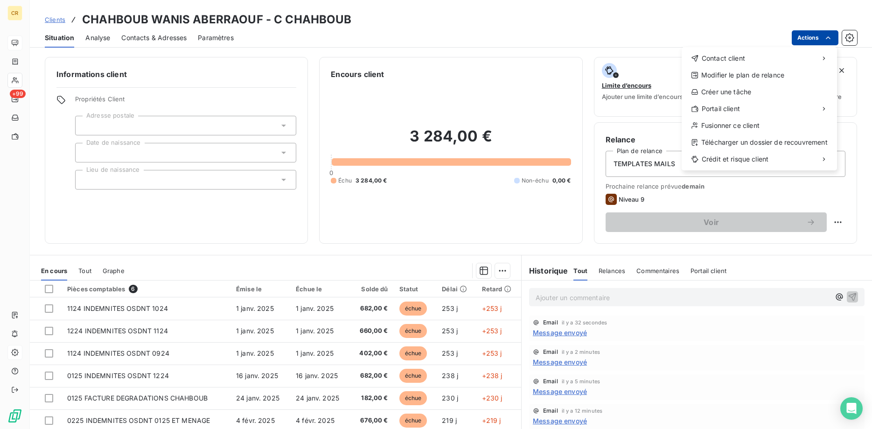
click at [828, 38] on html "CR +99 Clients CHAHBOUB WANIS ABERRAOUF - C CHAHBOUB Situation Analyse Contacts…" at bounding box center [436, 214] width 872 height 429
click at [619, 78] on div "Envoyer un courrier" at bounding box center [611, 78] width 125 height 15
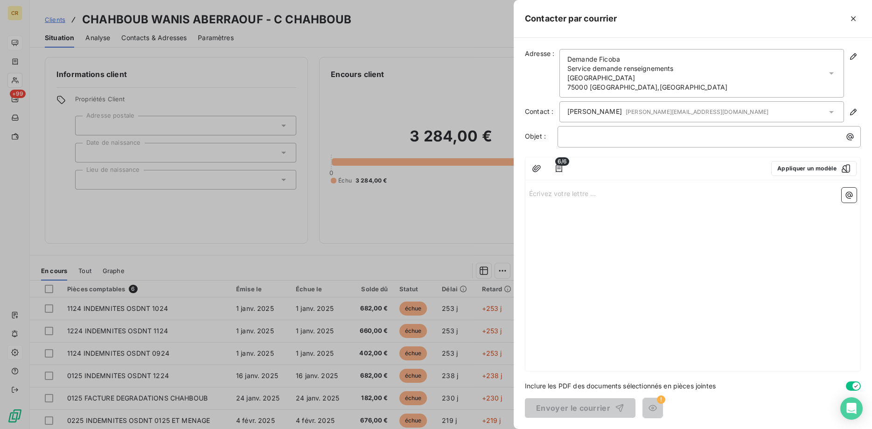
click at [480, 78] on div at bounding box center [436, 214] width 872 height 429
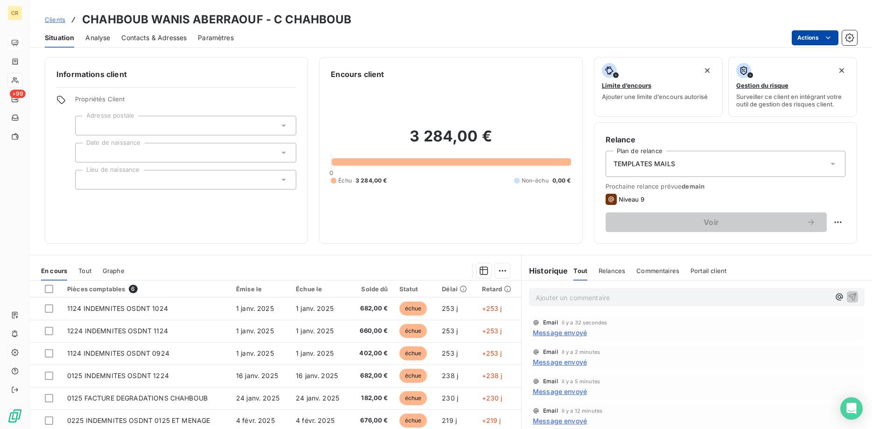
click at [834, 35] on html "CR +99 Clients CHAHBOUB WANIS ABERRAOUF - C CHAHBOUB Situation Analyse Contacts…" at bounding box center [436, 214] width 872 height 429
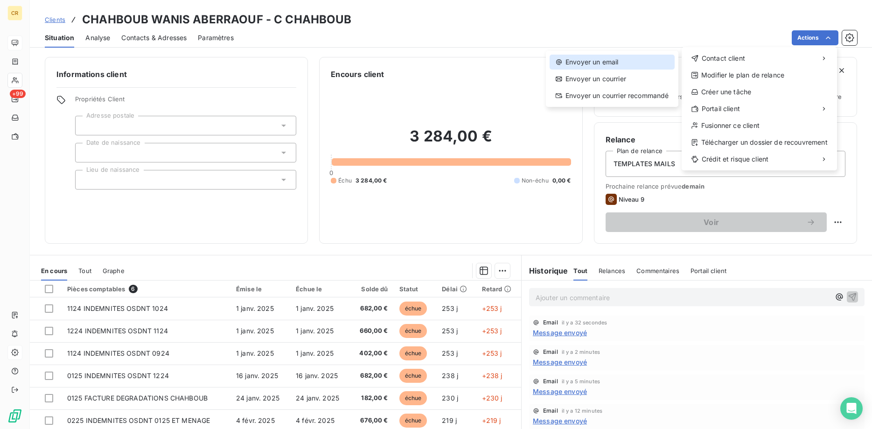
click at [615, 59] on div "Envoyer un email" at bounding box center [611, 62] width 125 height 15
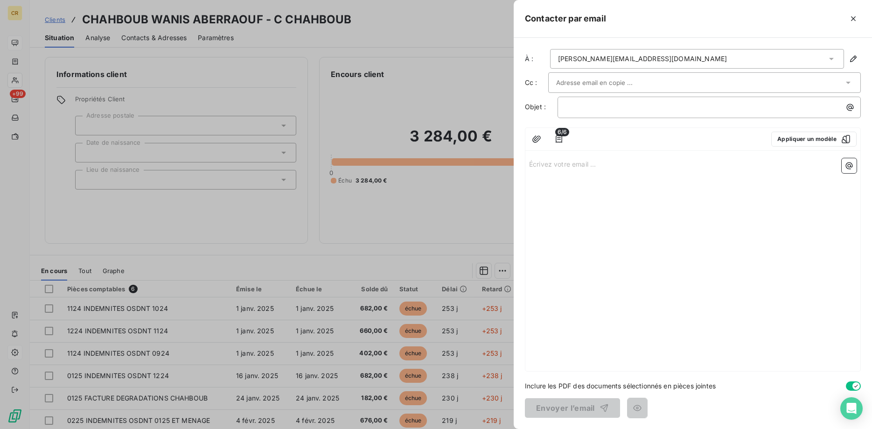
click at [669, 61] on div "[PERSON_NAME][EMAIL_ADDRESS][DOMAIN_NAME]" at bounding box center [697, 59] width 294 height 20
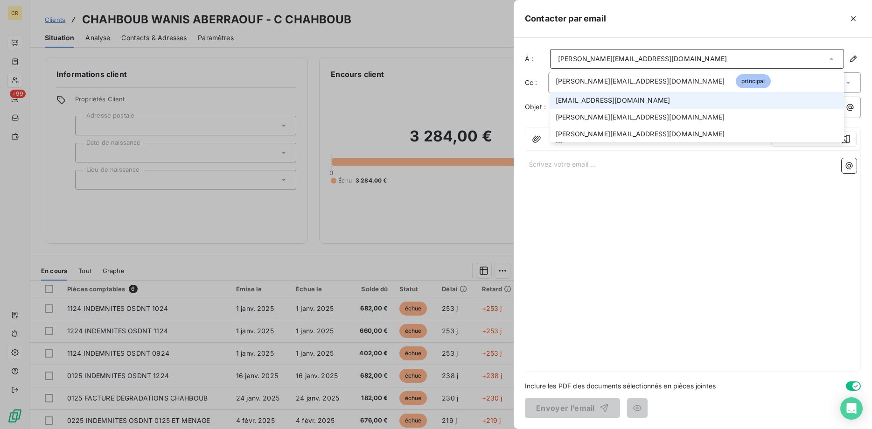
click at [632, 96] on span "[EMAIL_ADDRESS][DOMAIN_NAME]" at bounding box center [613, 100] width 114 height 9
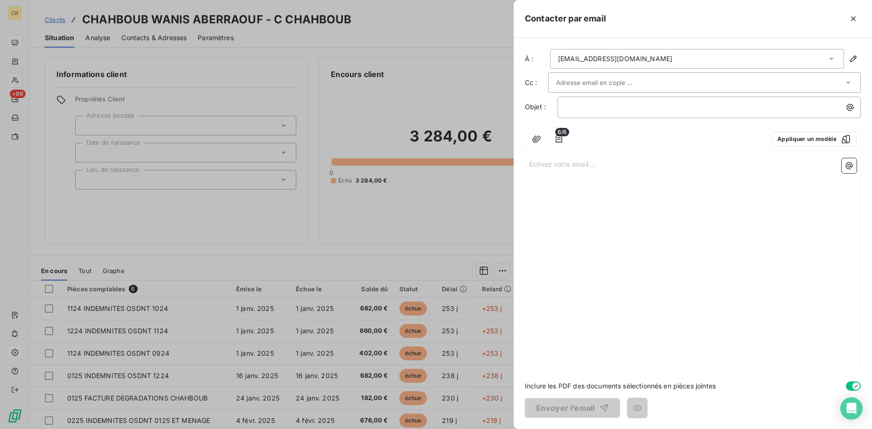
click at [829, 57] on icon at bounding box center [831, 58] width 9 height 9
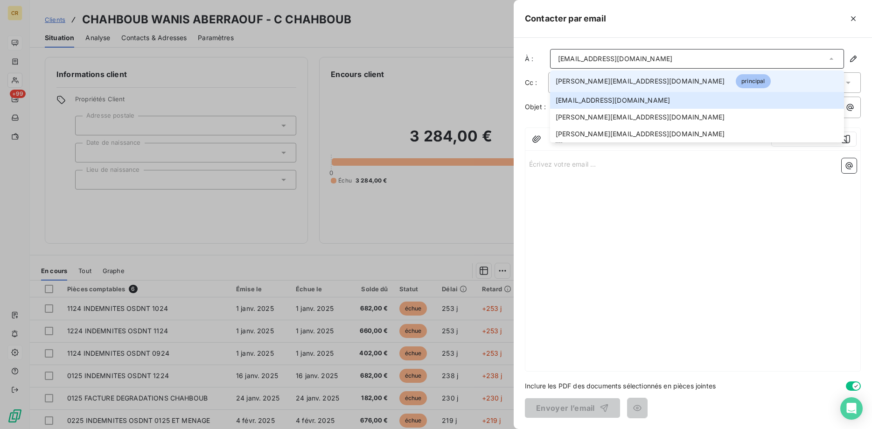
click at [587, 82] on span "[PERSON_NAME][EMAIL_ADDRESS][DOMAIN_NAME]" at bounding box center [640, 81] width 169 height 9
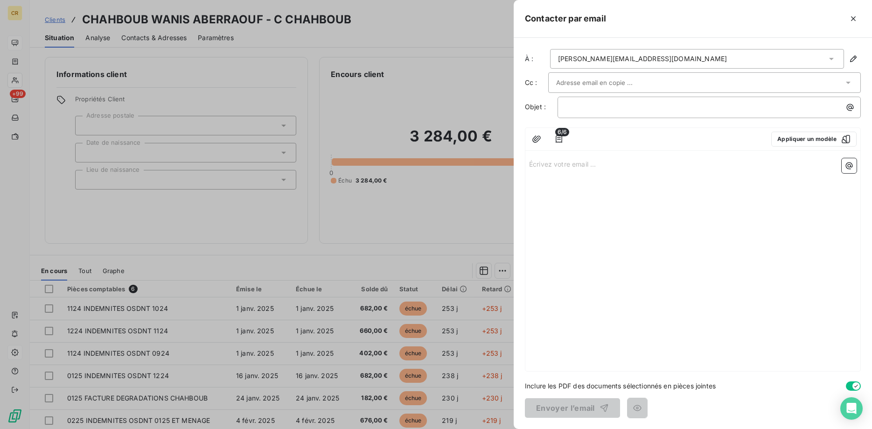
click at [850, 84] on icon at bounding box center [847, 82] width 9 height 9
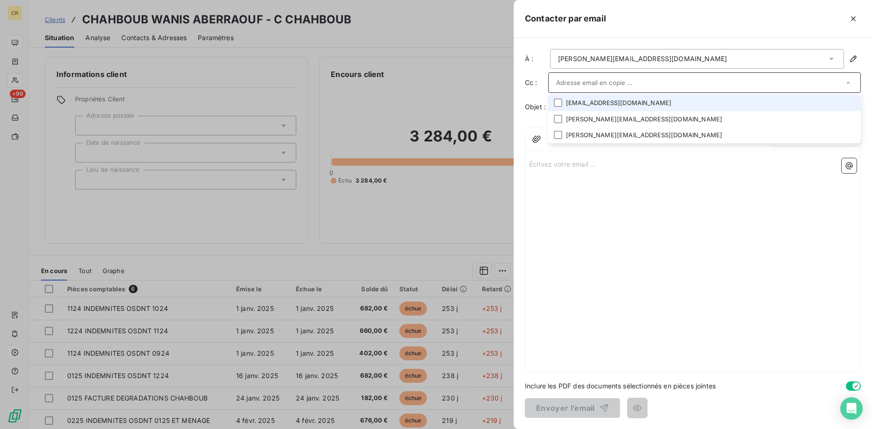
click at [751, 184] on div "Écrivez votre email ... ﻿" at bounding box center [692, 262] width 335 height 216
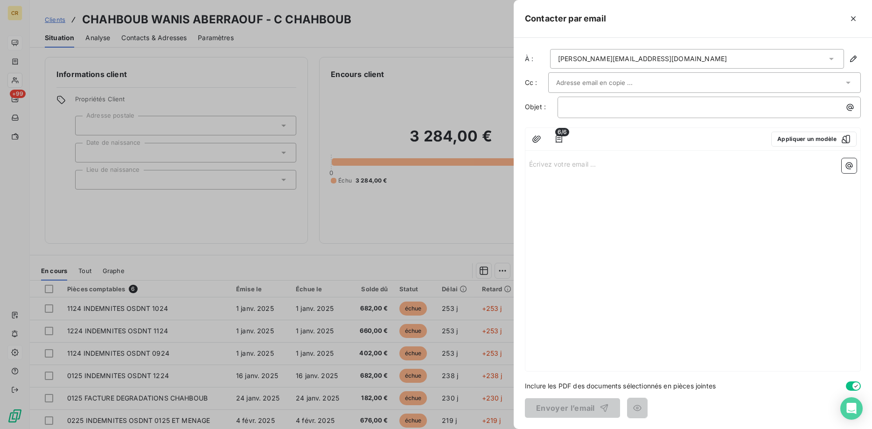
click at [848, 82] on icon at bounding box center [848, 83] width 5 height 2
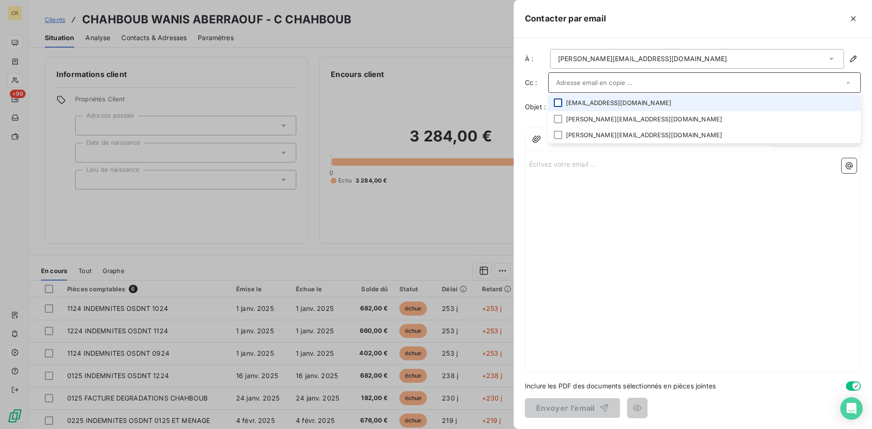
click at [559, 103] on div at bounding box center [558, 102] width 8 height 8
click at [668, 215] on div "Écrivez votre email ... ﻿" at bounding box center [692, 263] width 335 height 216
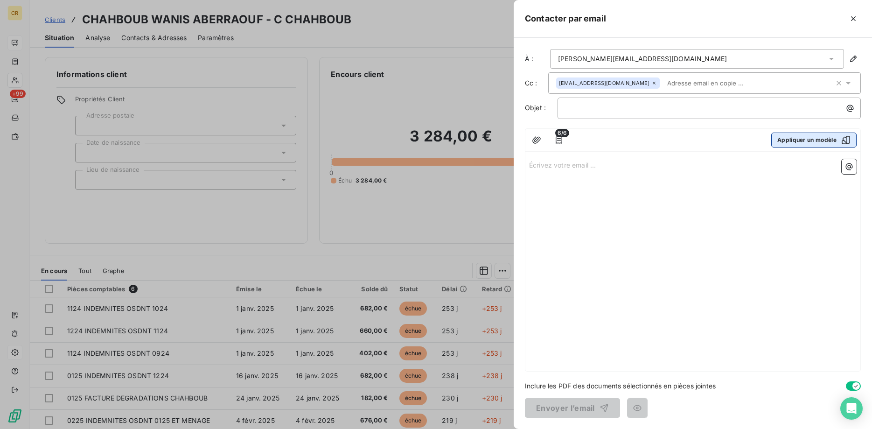
click at [809, 138] on button "Appliquer un modèle" at bounding box center [813, 139] width 85 height 15
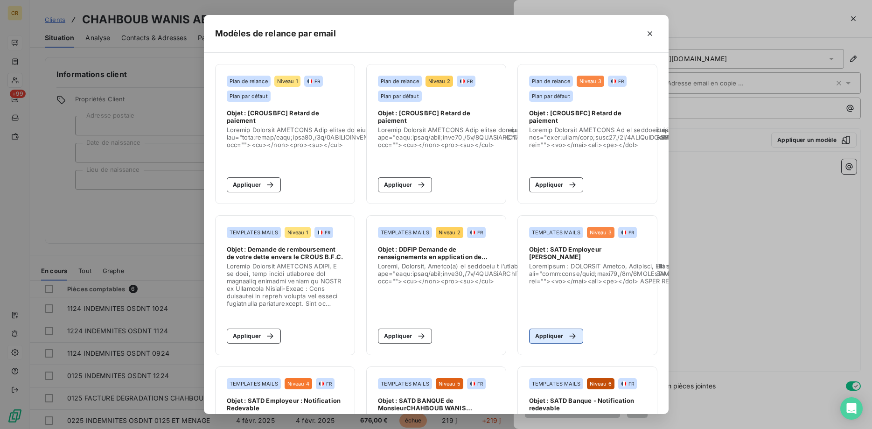
click at [551, 333] on button "Appliquer" at bounding box center [556, 335] width 55 height 15
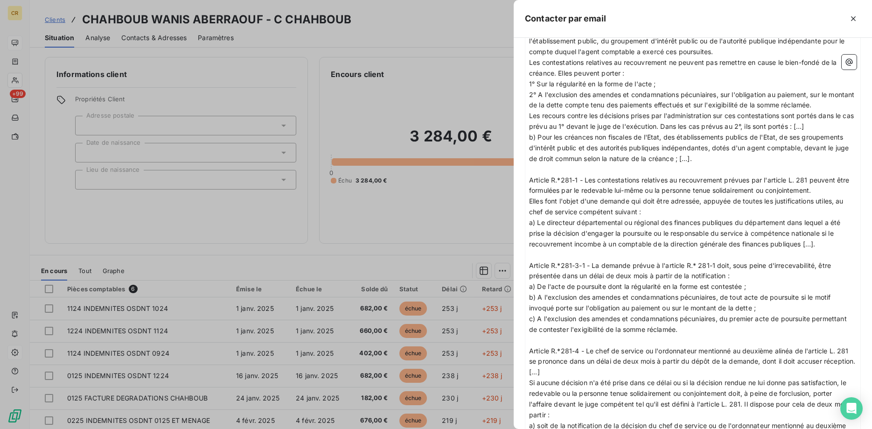
scroll to position [1245, 0]
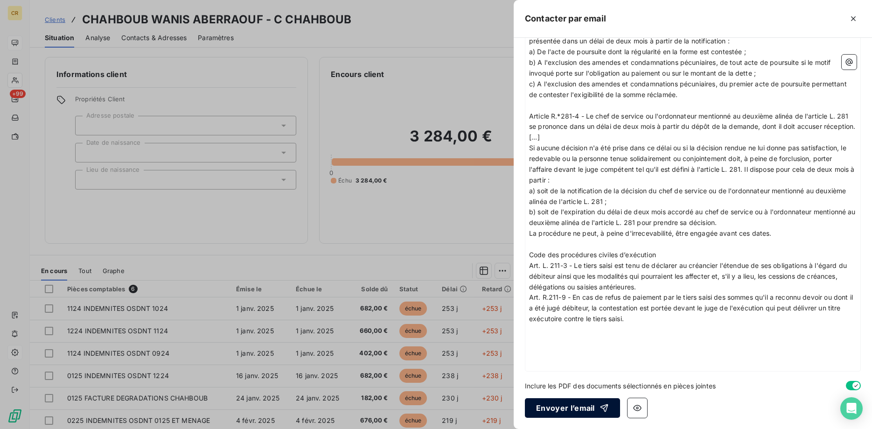
click at [577, 408] on button "Envoyer l’email" at bounding box center [572, 408] width 95 height 20
